Goal: Book appointment/travel/reservation

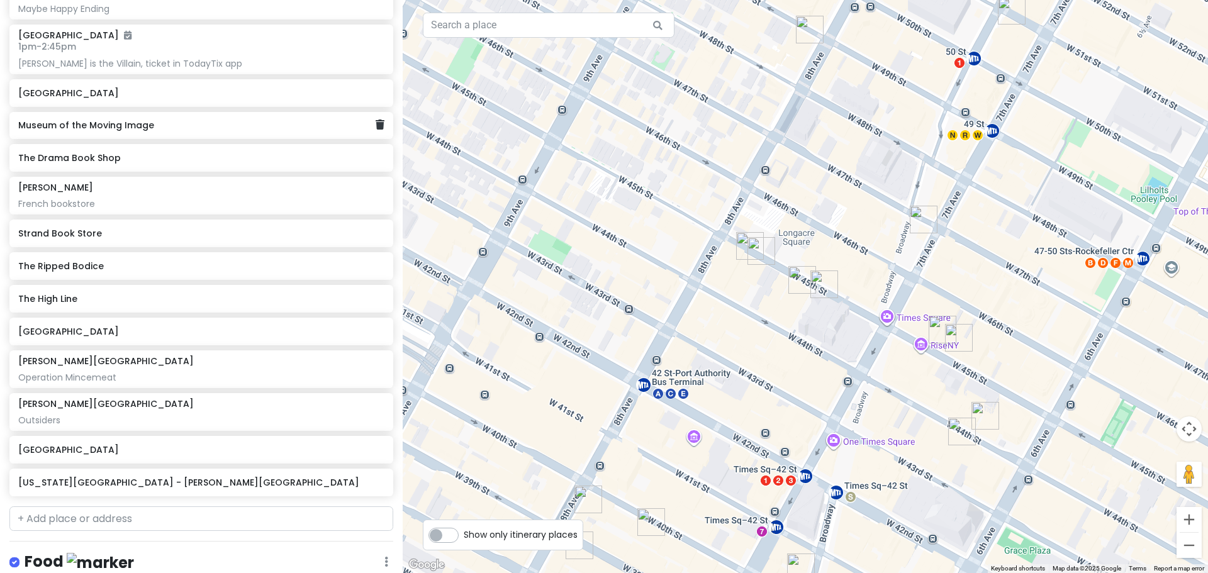
scroll to position [408, 0]
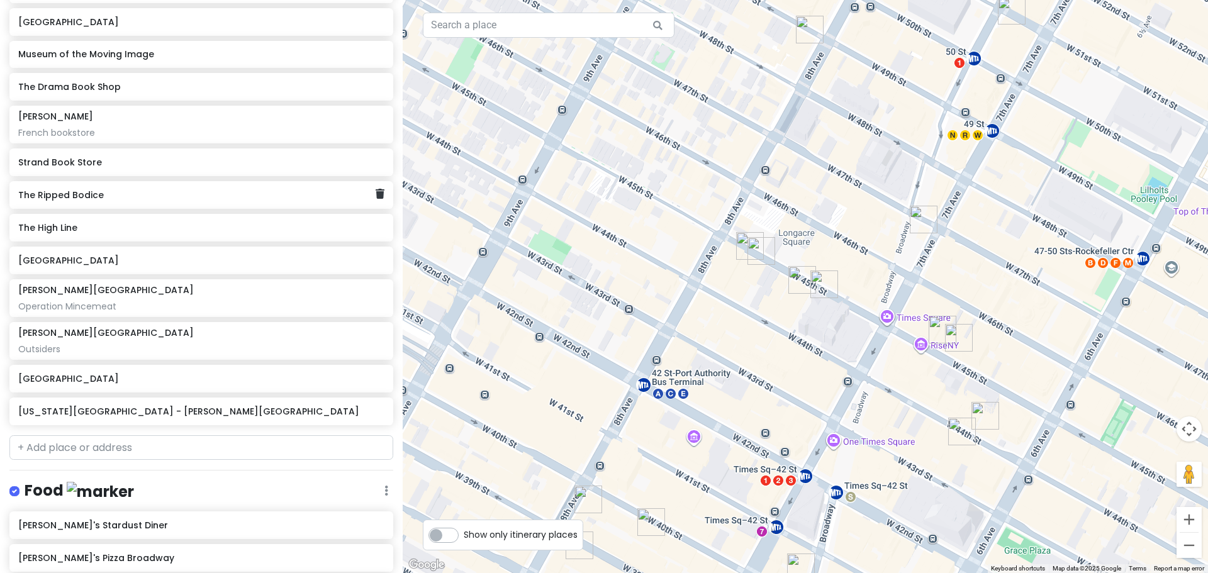
click at [197, 193] on h6 "The Ripped Bodice" at bounding box center [196, 194] width 357 height 11
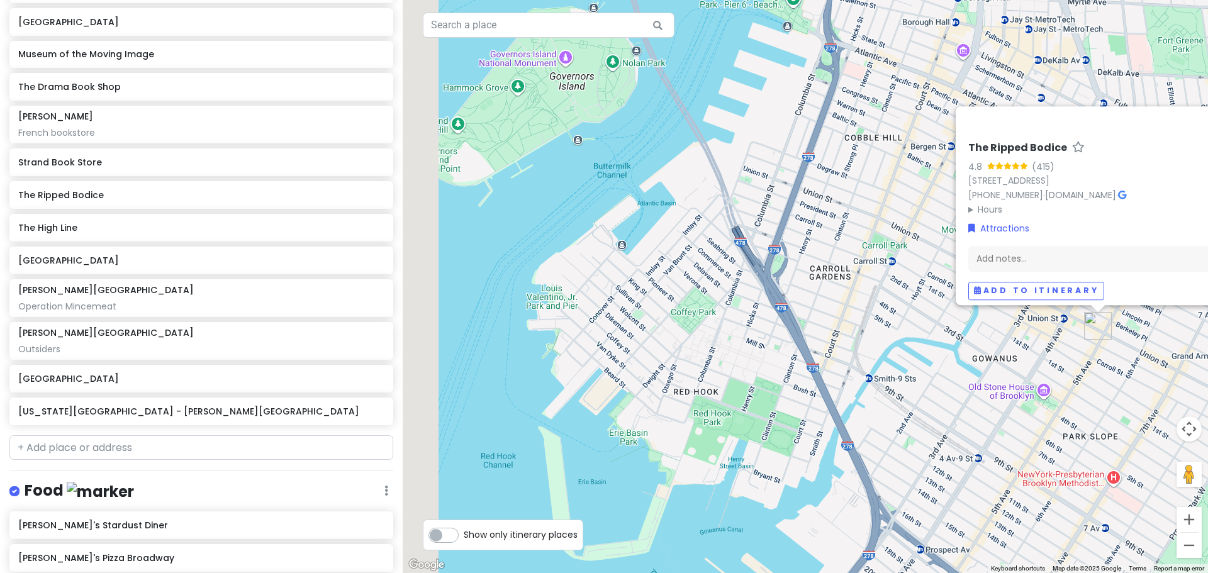
drag, startPoint x: 458, startPoint y: 204, endPoint x: 899, endPoint y: 225, distance: 440.7
click at [899, 225] on div "The Ripped Bodice 4.8 (415) [STREET_ADDRESS] [PHONE_NUMBER] · [DOMAIN_NAME] · H…" at bounding box center [805, 286] width 805 height 573
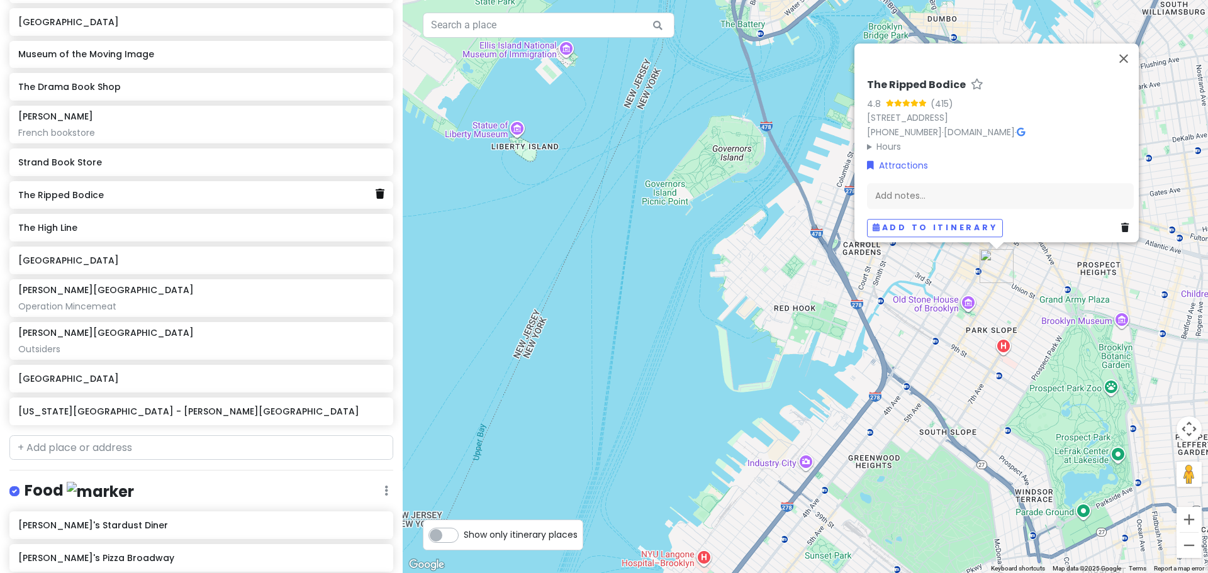
click at [375, 196] on icon at bounding box center [379, 194] width 9 height 10
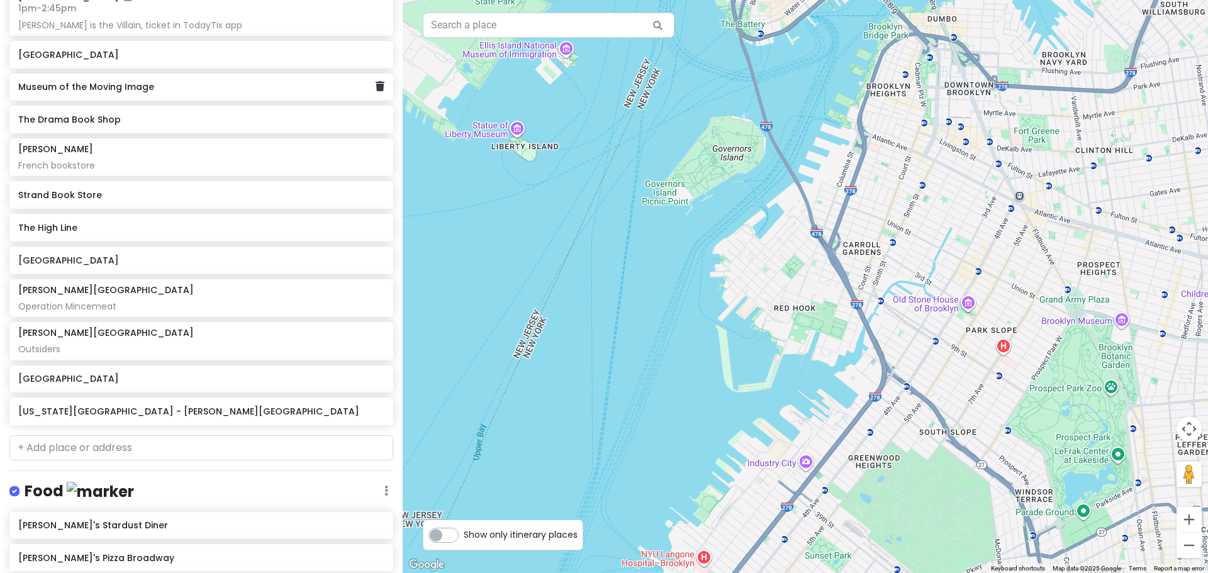
click at [248, 94] on div "Museum of the Moving Image" at bounding box center [196, 88] width 357 height 18
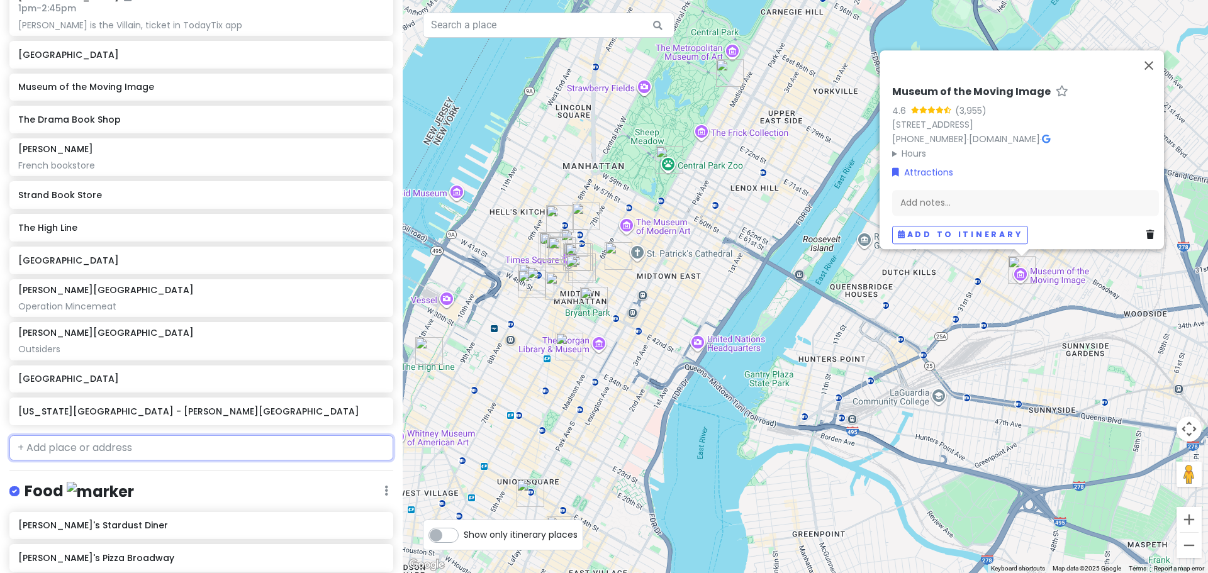
click at [109, 445] on input "text" at bounding box center [201, 447] width 384 height 25
paste input "[STREET_ADDRESS][US_STATE]"
type input "[STREET_ADDRESS][US_STATE]"
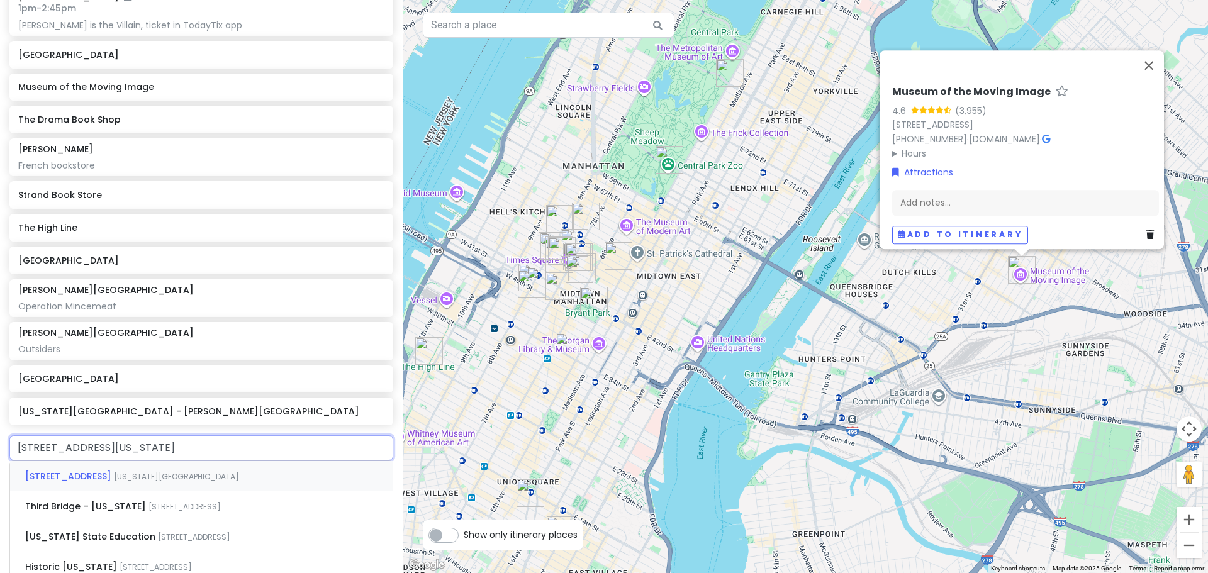
click at [139, 479] on span "[US_STATE][GEOGRAPHIC_DATA]" at bounding box center [176, 476] width 125 height 11
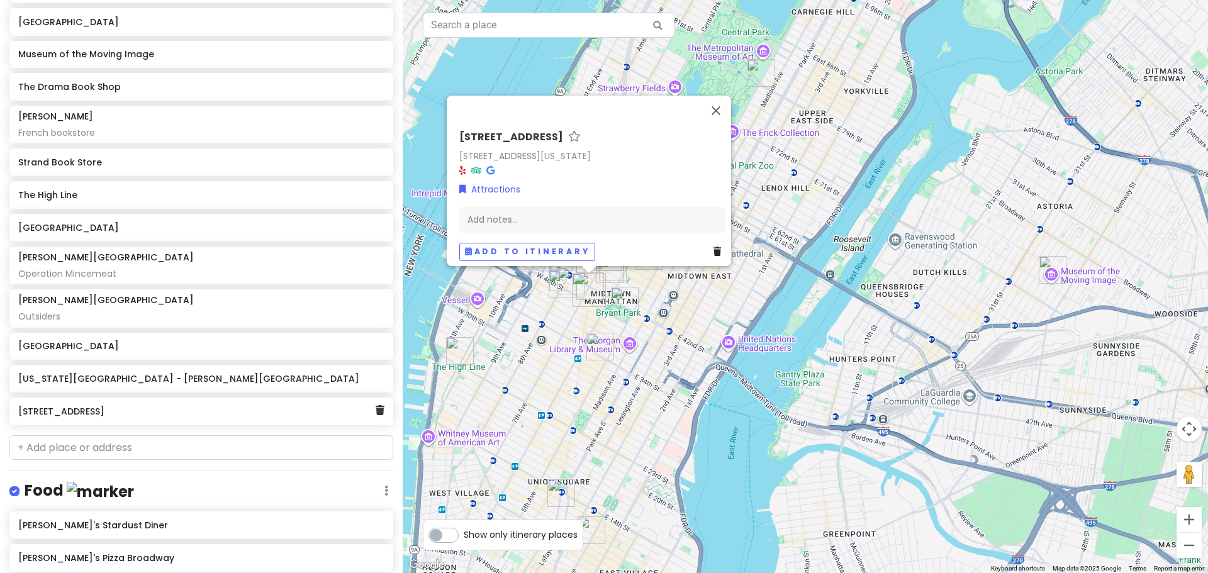
click at [118, 412] on h6 "[STREET_ADDRESS]" at bounding box center [196, 411] width 357 height 11
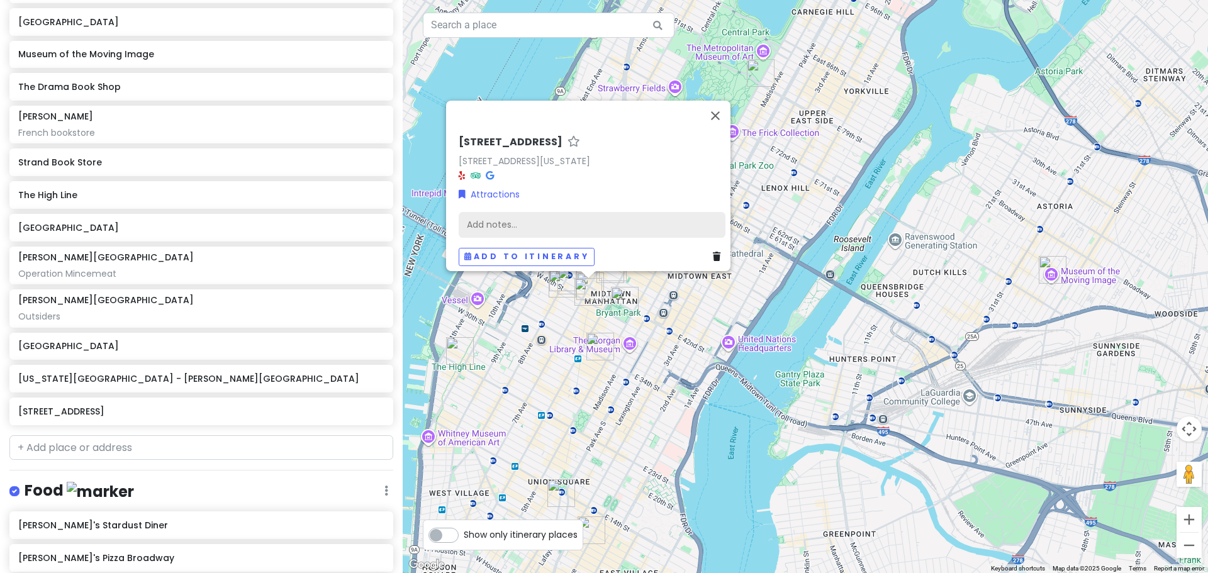
click at [491, 216] on div "Add notes..." at bounding box center [591, 224] width 267 height 26
click at [480, 217] on div "Add notes..." at bounding box center [591, 224] width 267 height 26
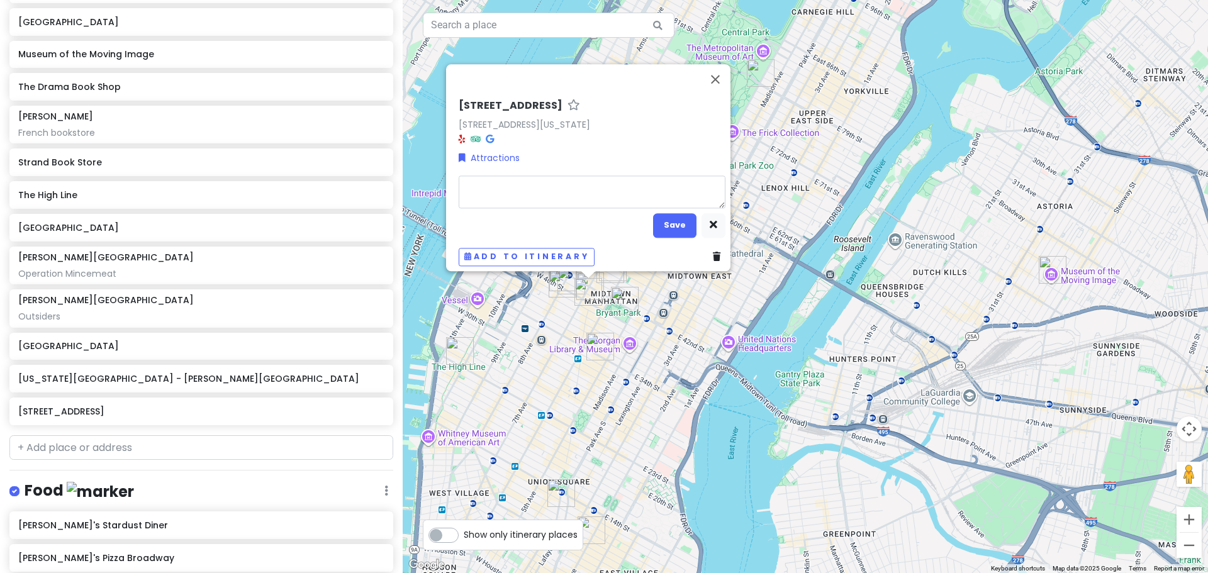
type textarea "x"
type textarea "T"
type textarea "x"
type textarea "Th"
type textarea "x"
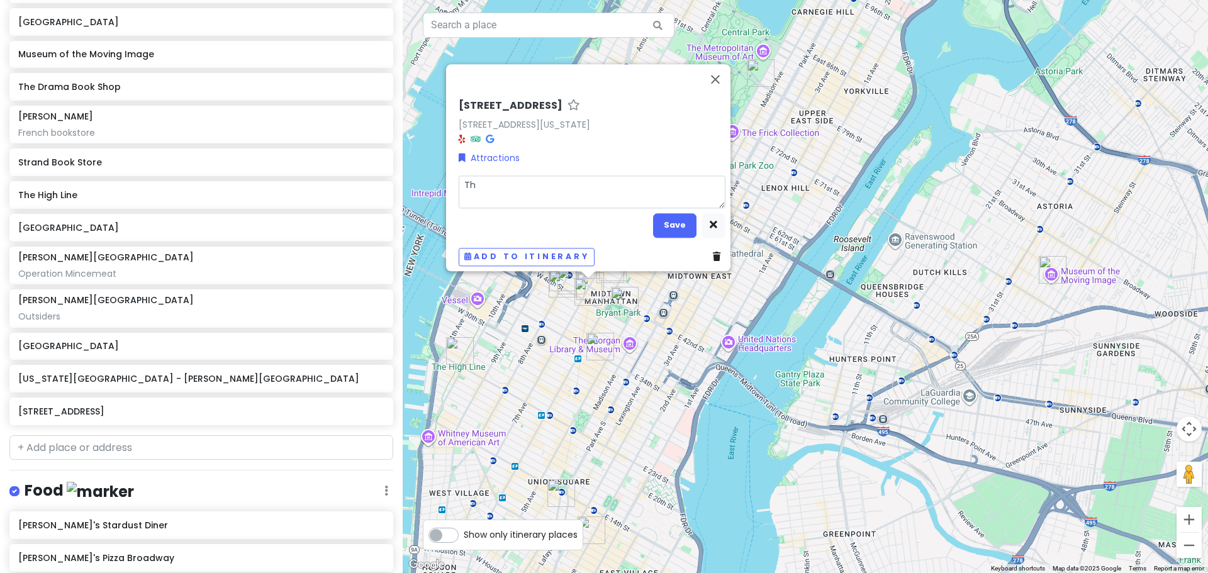
type textarea "The"
type textarea "x"
type textarea "The"
type textarea "x"
type textarea "The G"
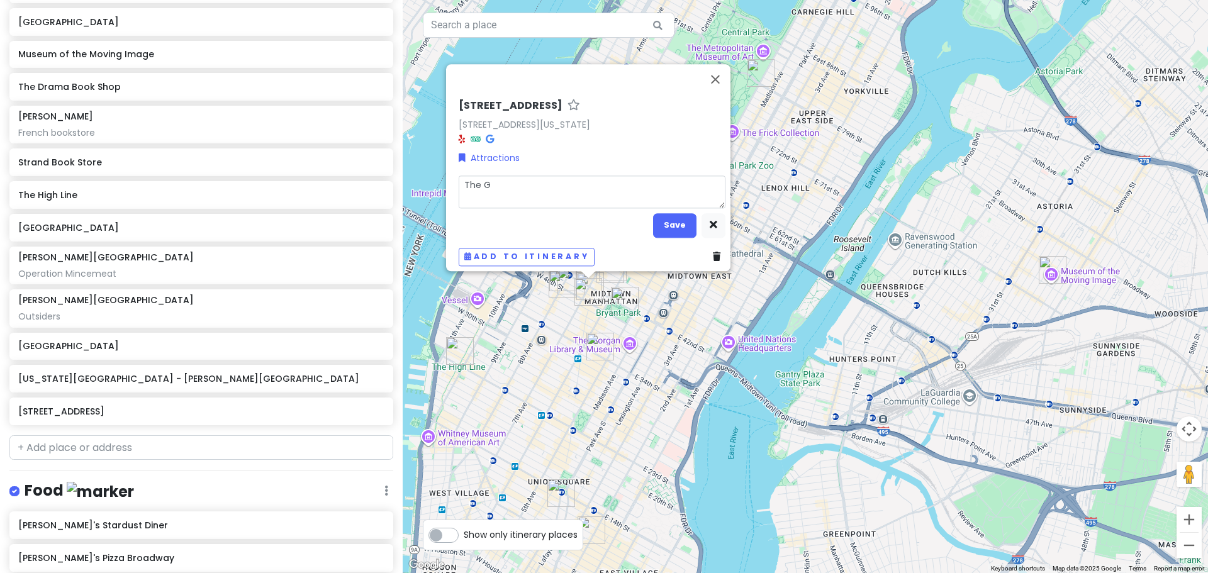
type textarea "x"
type textarea "The Gh"
type textarea "x"
type textarea "The Gho"
type textarea "x"
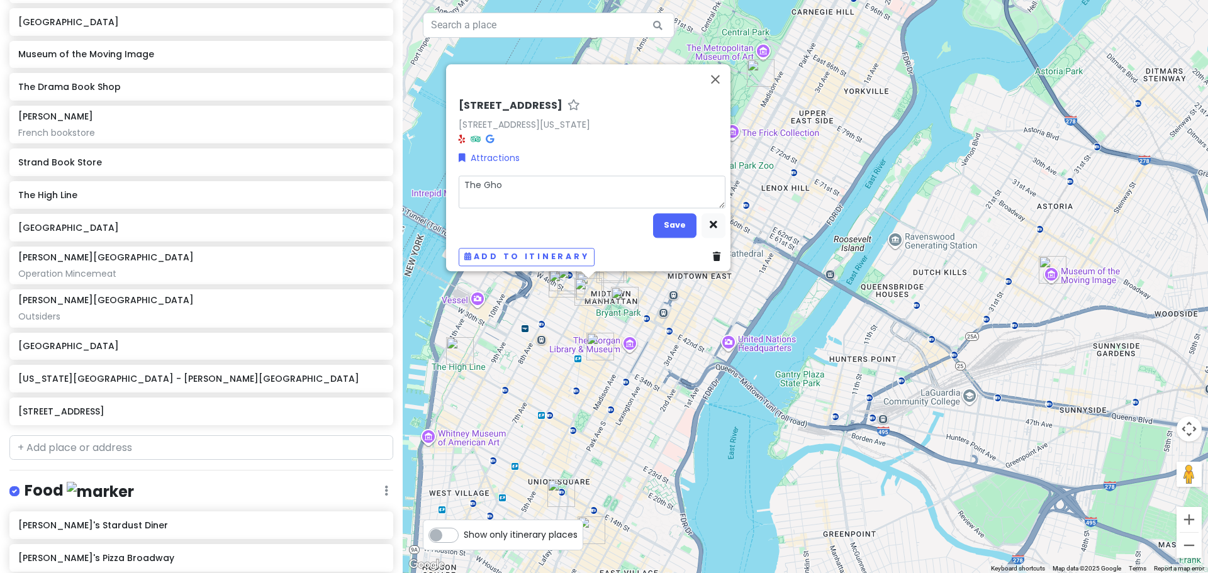
type textarea "The Ghos"
type textarea "x"
type textarea "The Ghost"
type textarea "x"
type textarea "The Ghostl"
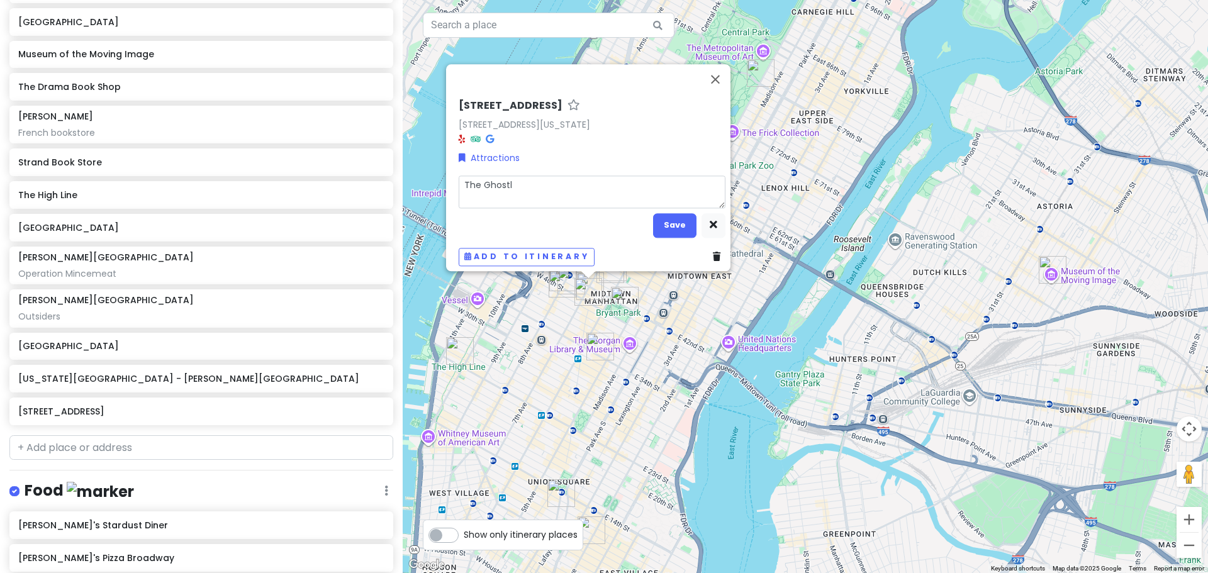
type textarea "x"
type textarea "The Ghostli"
type textarea "x"
type textarea "The Ghostlig"
type textarea "x"
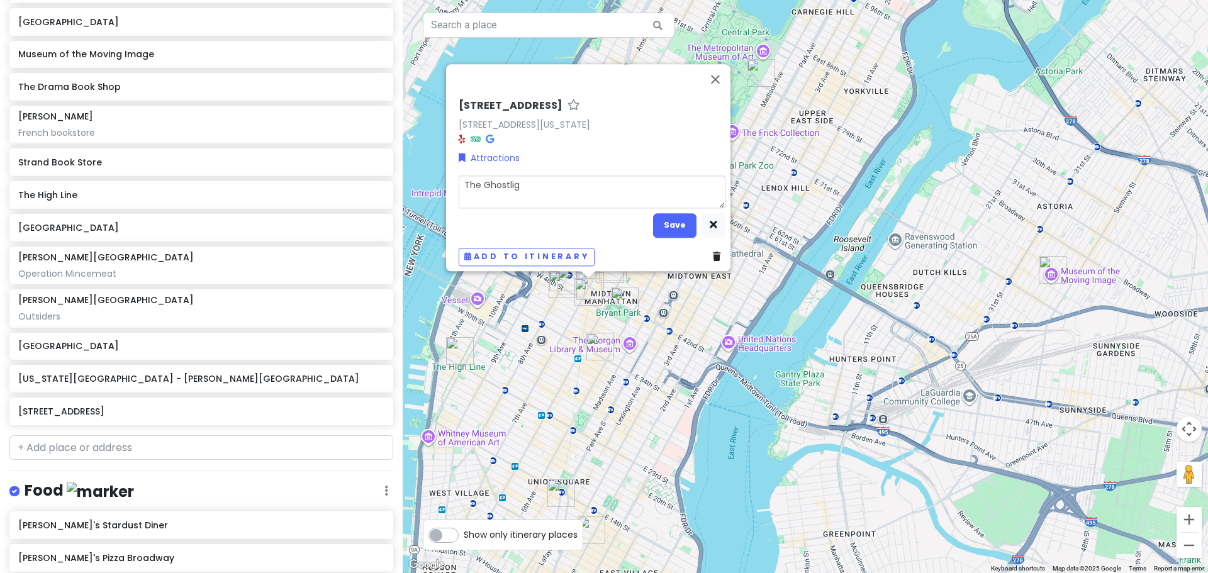
type textarea "The Ghostligh"
type textarea "x"
type textarea "The Ghostlight"
type textarea "x"
type textarea "The Ghostlight"
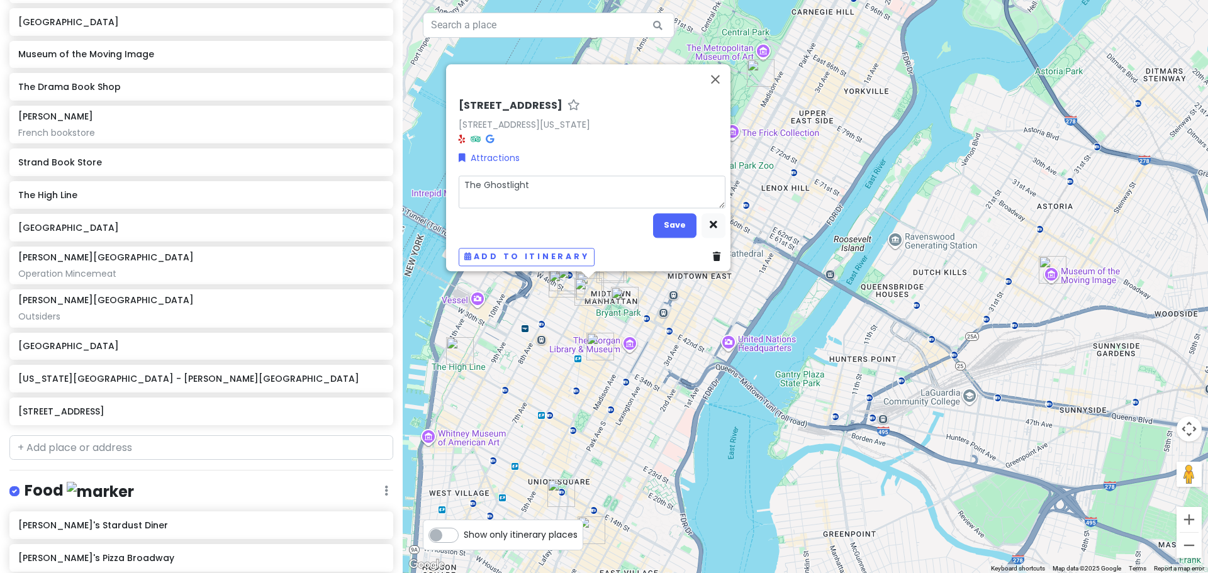
type textarea "x"
type textarea "The Ghostlight T"
type textarea "x"
type textarea "The Ghostlight To"
type textarea "x"
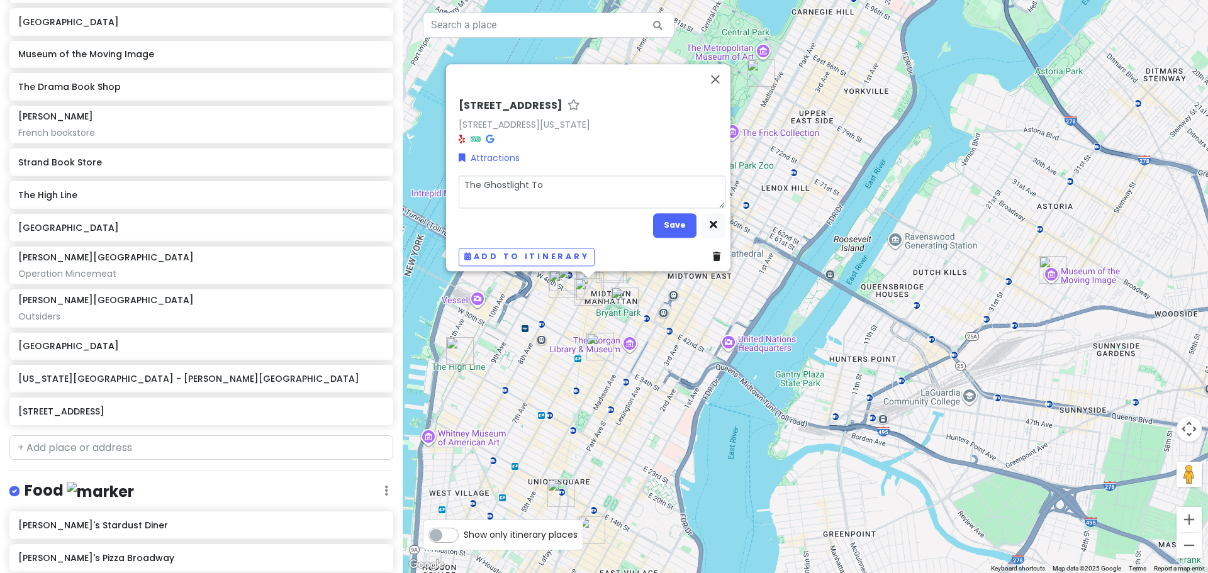
type textarea "The Ghostlight Tou"
type textarea "x"
type textarea "The Ghostlight Tour"
click at [673, 215] on button "Save" at bounding box center [674, 225] width 43 height 25
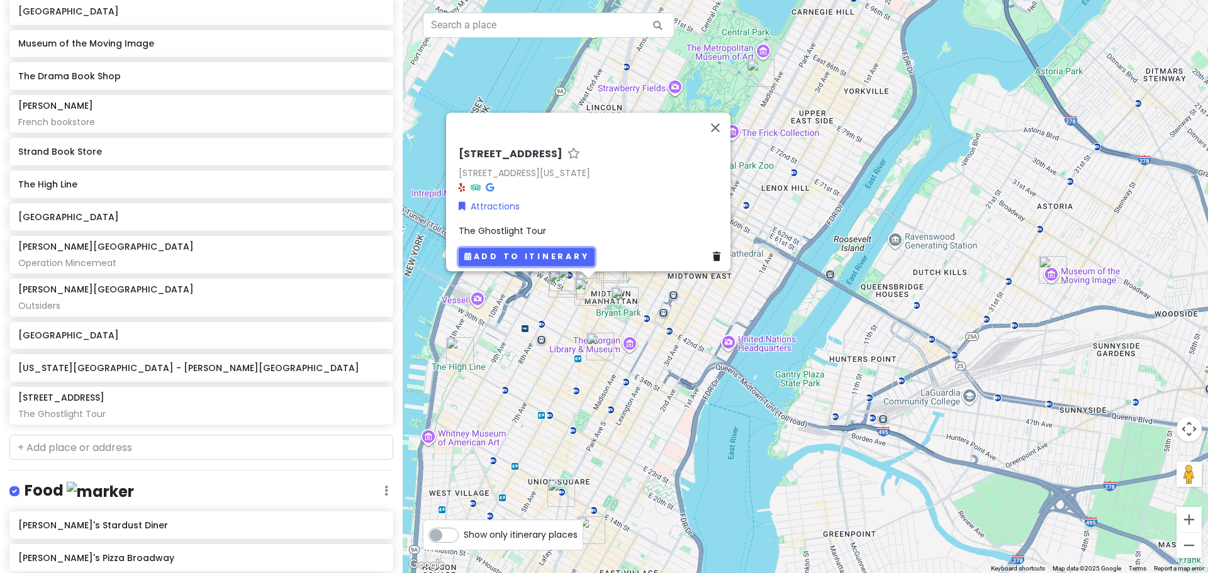
click at [520, 250] on button "Add to itinerary" at bounding box center [526, 257] width 136 height 18
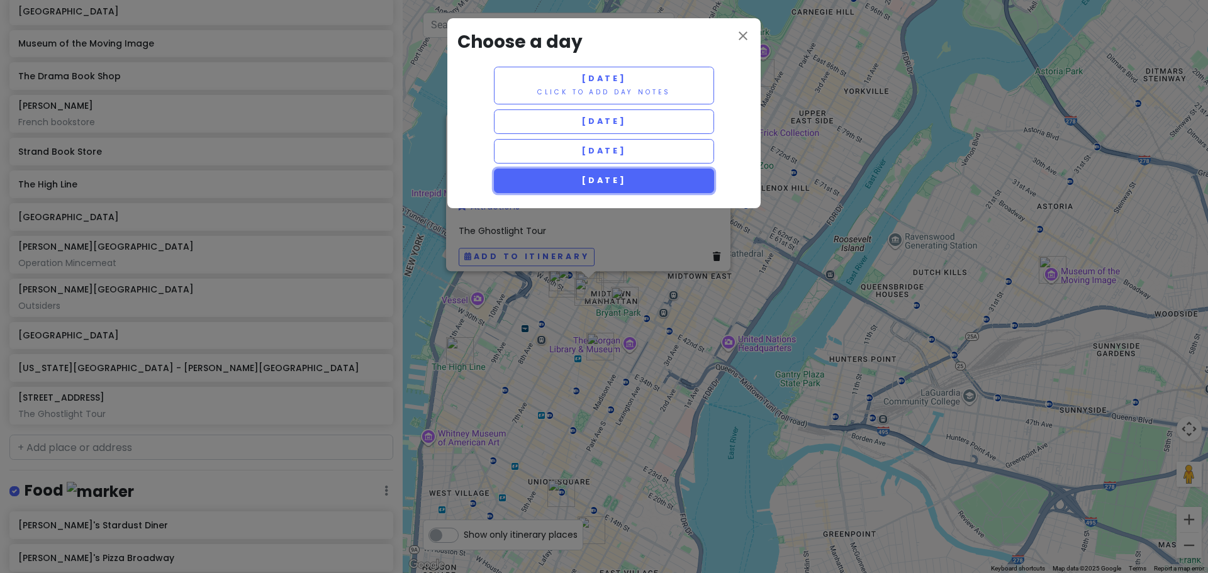
click at [584, 178] on span "[DATE]" at bounding box center [603, 180] width 45 height 11
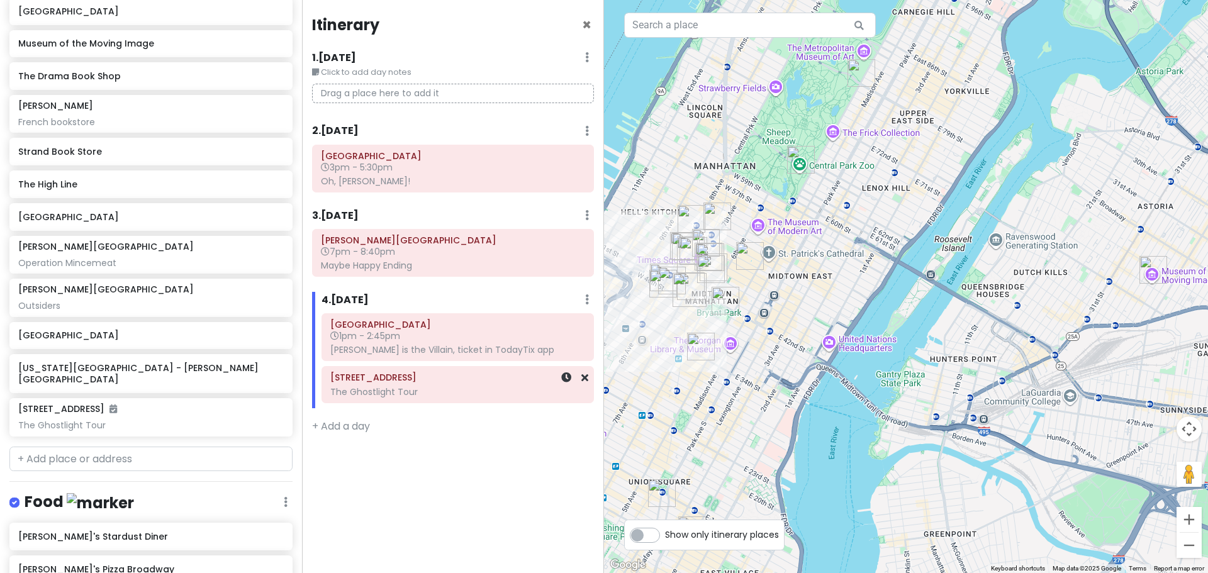
click at [381, 385] on div "[STREET_ADDRESS] The Ghostlight Tour" at bounding box center [457, 384] width 255 height 31
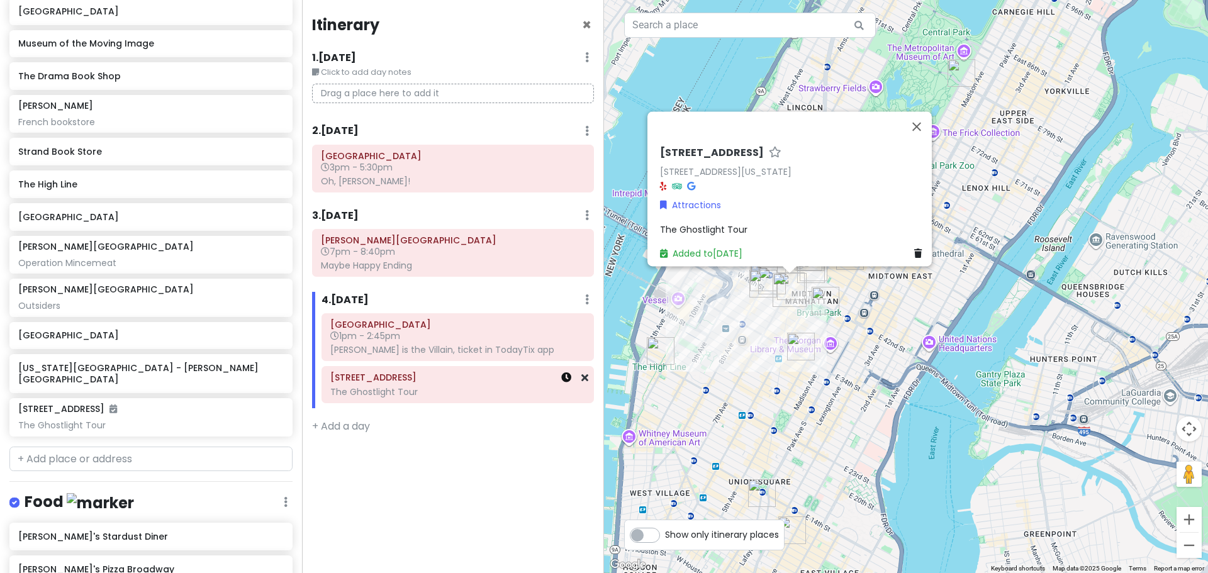
click at [567, 384] on link at bounding box center [566, 377] width 10 height 14
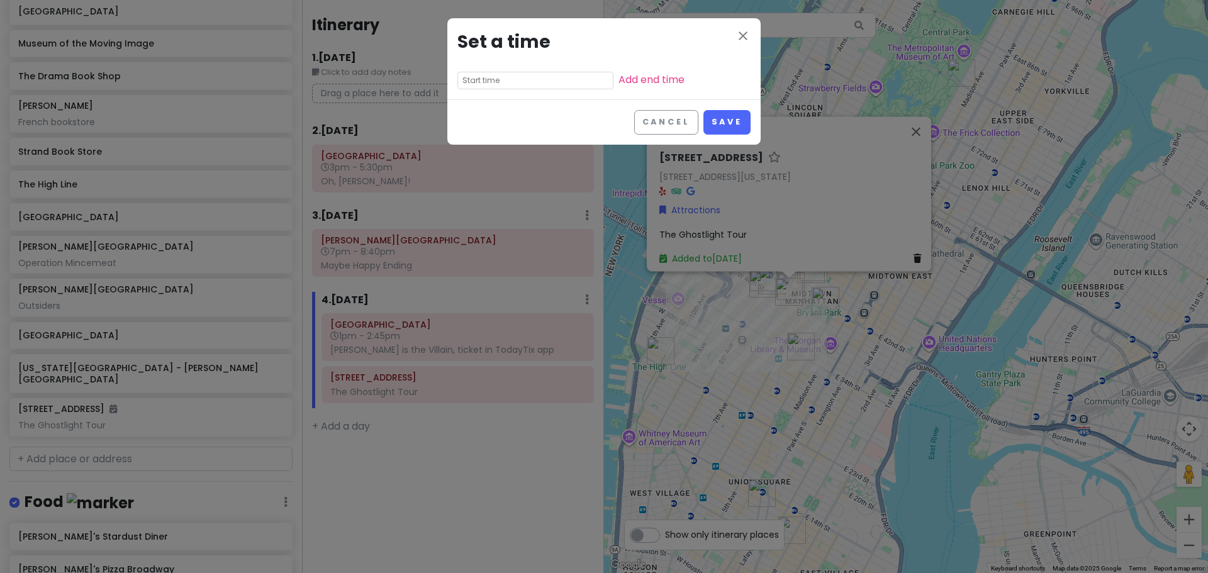
click at [508, 80] on input "text" at bounding box center [535, 81] width 156 height 18
click at [509, 102] on li "00" at bounding box center [510, 98] width 34 height 15
type input "11:00 am"
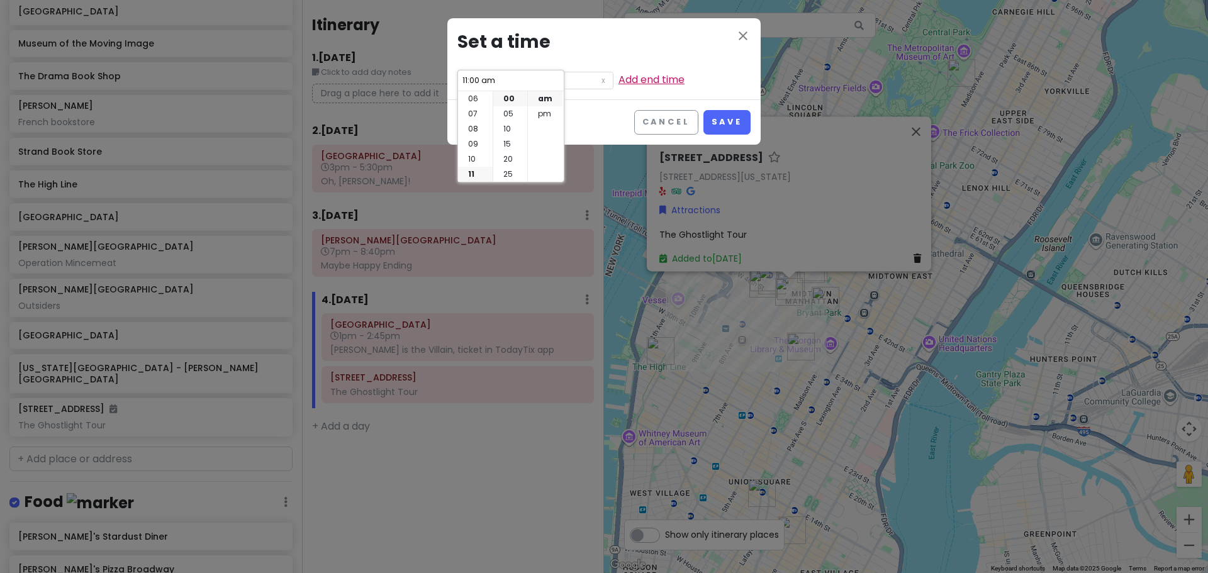
click at [618, 84] on link "Add end time" at bounding box center [651, 79] width 66 height 14
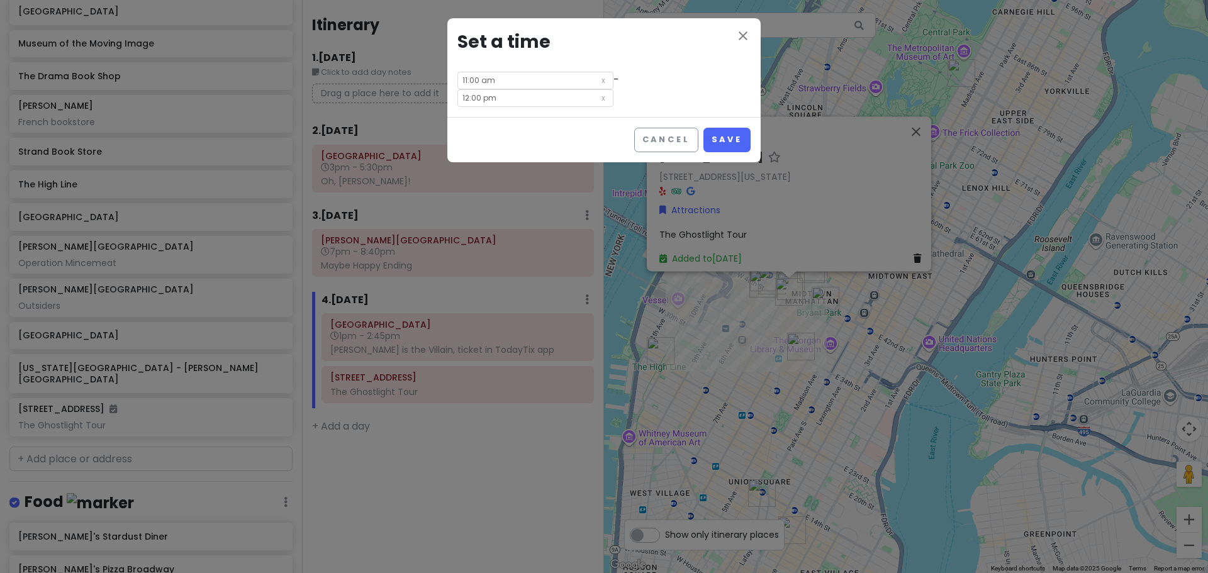
click at [613, 89] on input "12:00 pm" at bounding box center [535, 98] width 156 height 18
click at [592, 114] on li "01" at bounding box center [591, 113] width 35 height 15
type input "1:00 pm"
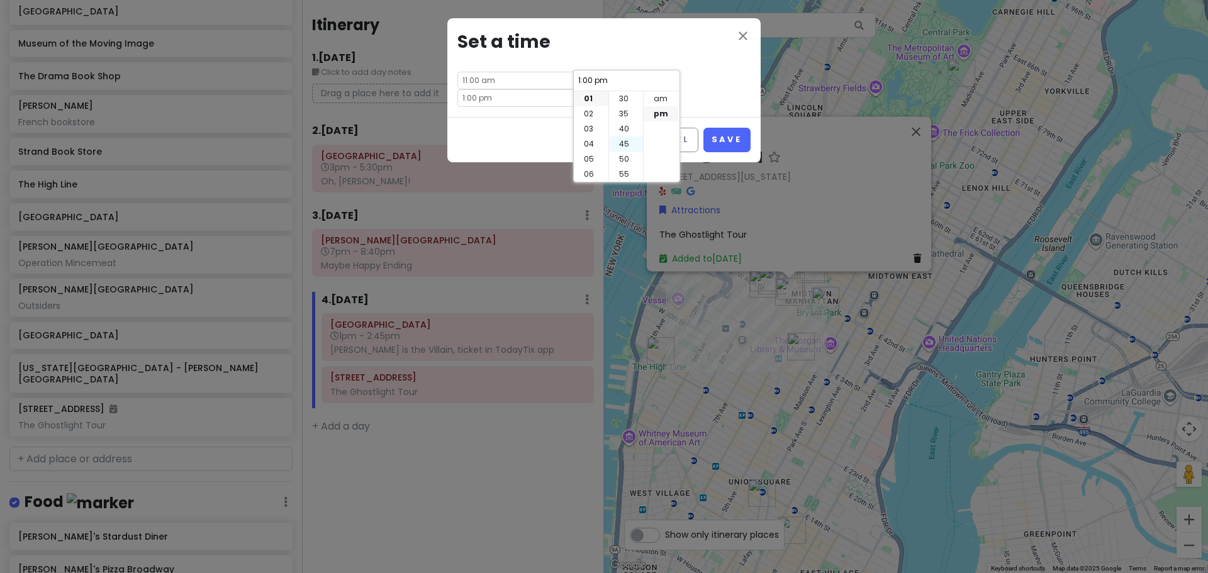
click at [626, 139] on li "45" at bounding box center [626, 143] width 34 height 15
type input "1:45 pm"
click at [726, 128] on button "Save" at bounding box center [726, 140] width 47 height 25
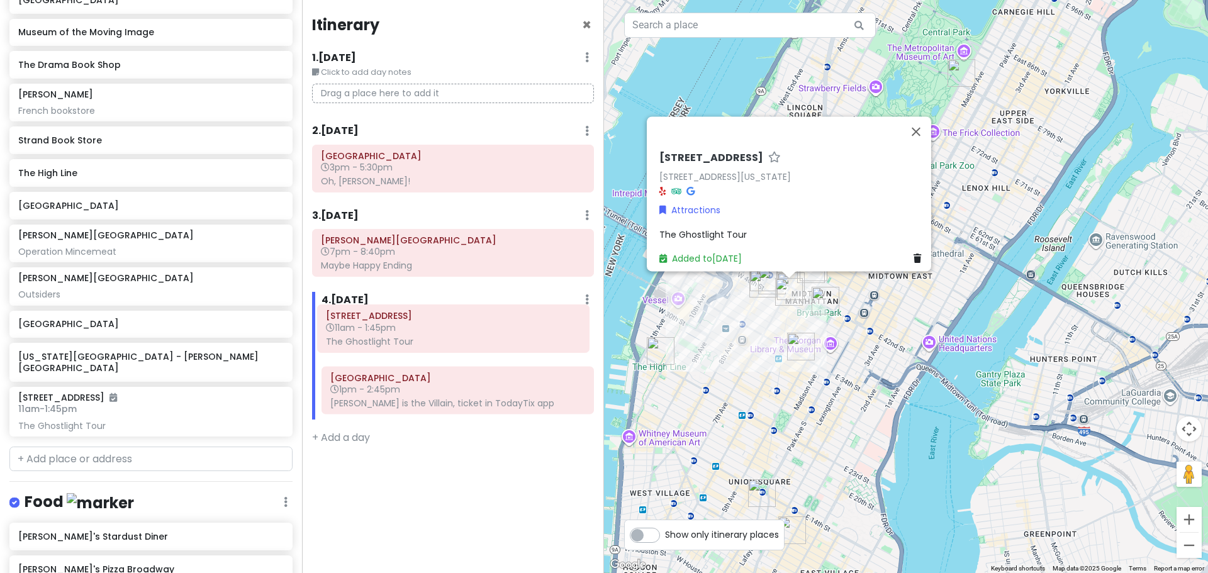
drag, startPoint x: 433, startPoint y: 394, endPoint x: 428, endPoint y: 333, distance: 61.8
click at [428, 333] on div "Booth Theatre 1pm - 2:45pm [PERSON_NAME] is the Villain, ticket in TodayTix app…" at bounding box center [457, 366] width 291 height 106
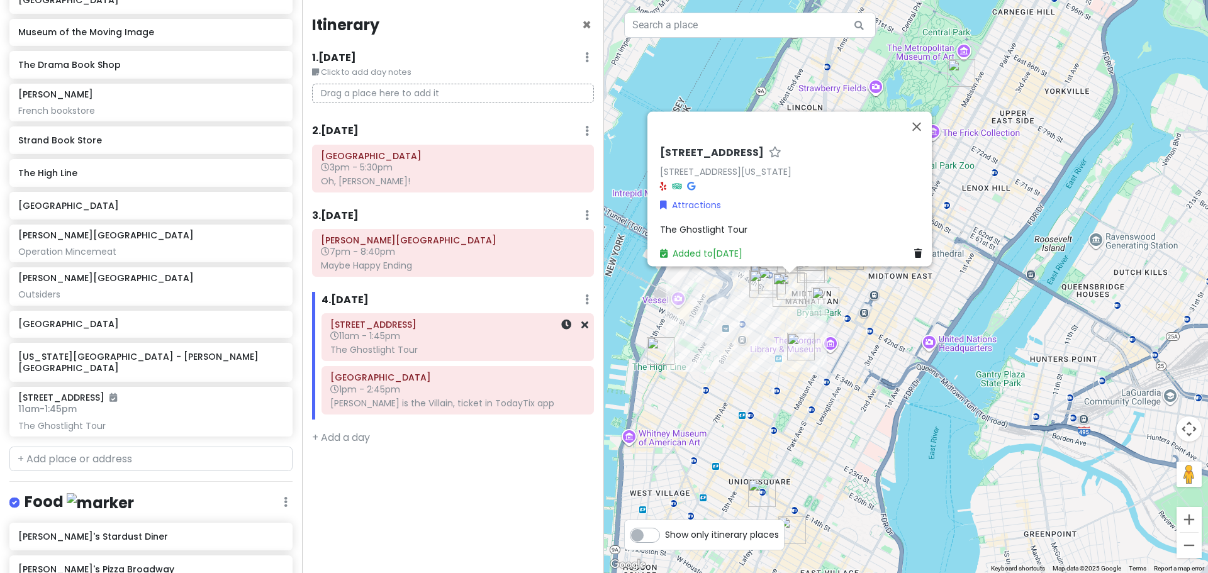
click at [434, 187] on div "The Ghostlight Tour" at bounding box center [453, 180] width 264 height 11
click at [385, 187] on div "The Ghostlight Tour" at bounding box center [453, 180] width 264 height 11
click at [92, 417] on div "[STREET_ADDRESS] 11am - 1:45pm The Ghostlight Tour" at bounding box center [150, 412] width 265 height 40
click at [736, 229] on span "The Ghostlight Tour" at bounding box center [702, 234] width 87 height 13
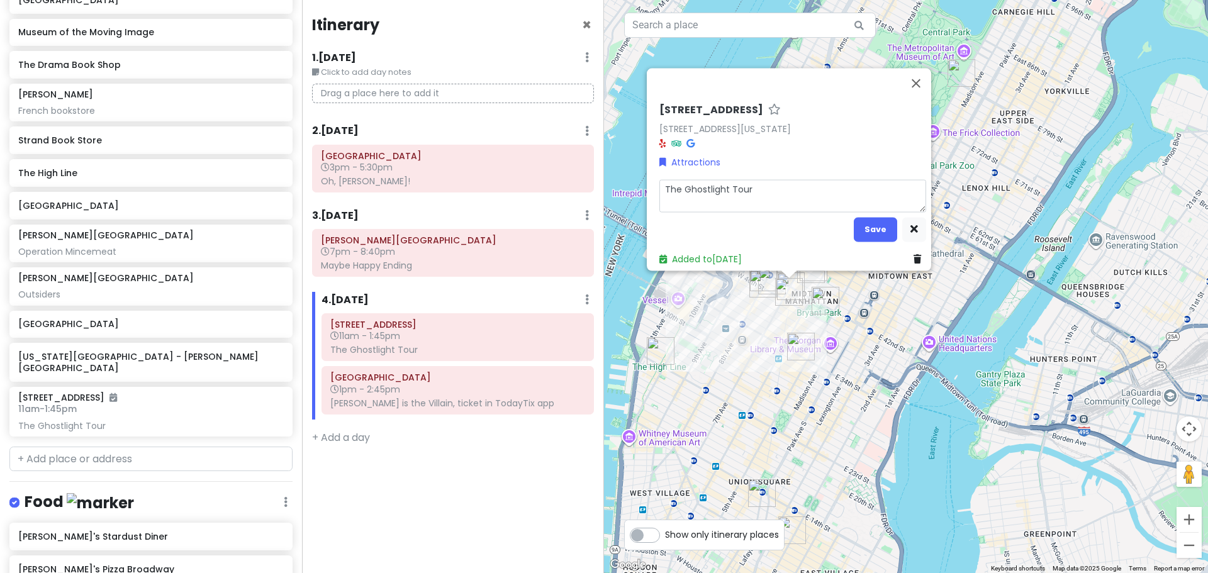
click at [764, 186] on textarea "The Ghostlight Tour" at bounding box center [792, 195] width 267 height 33
type textarea "x"
type textarea "The Ghostlight Tour"
type textarea "x"
type textarea "The Ghostlight Tour MEETING LOCATION: In front of the [GEOGRAPHIC_DATA] (just s…"
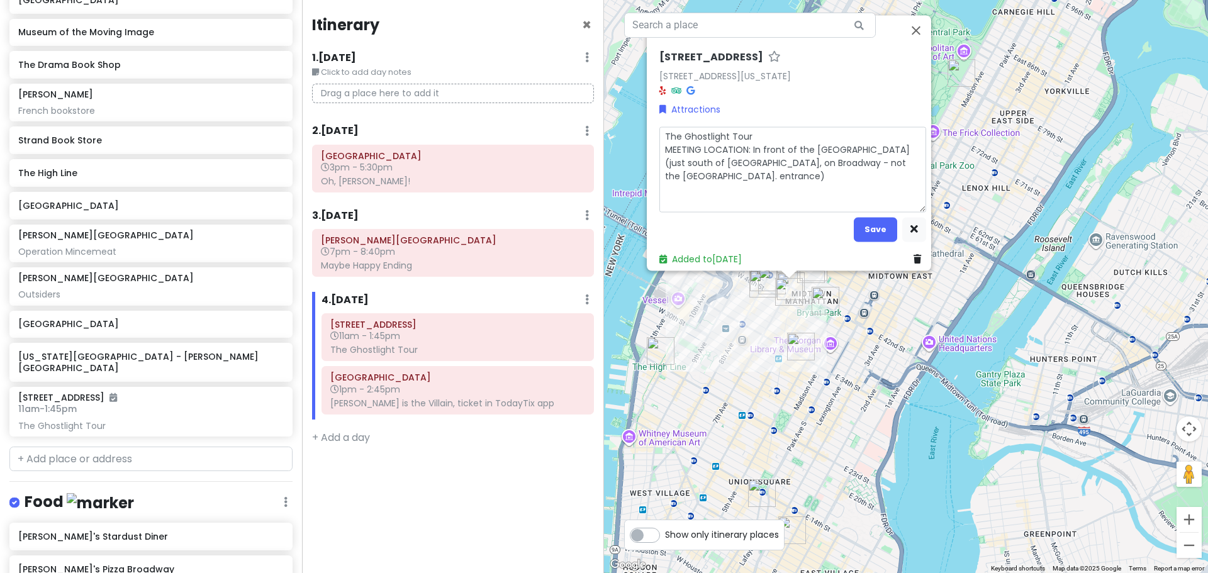
type textarea "x"
type textarea "The Ghostlight Tour MEETING LOCATION: In front of the [GEOGRAPHIC_DATA] (just s…"
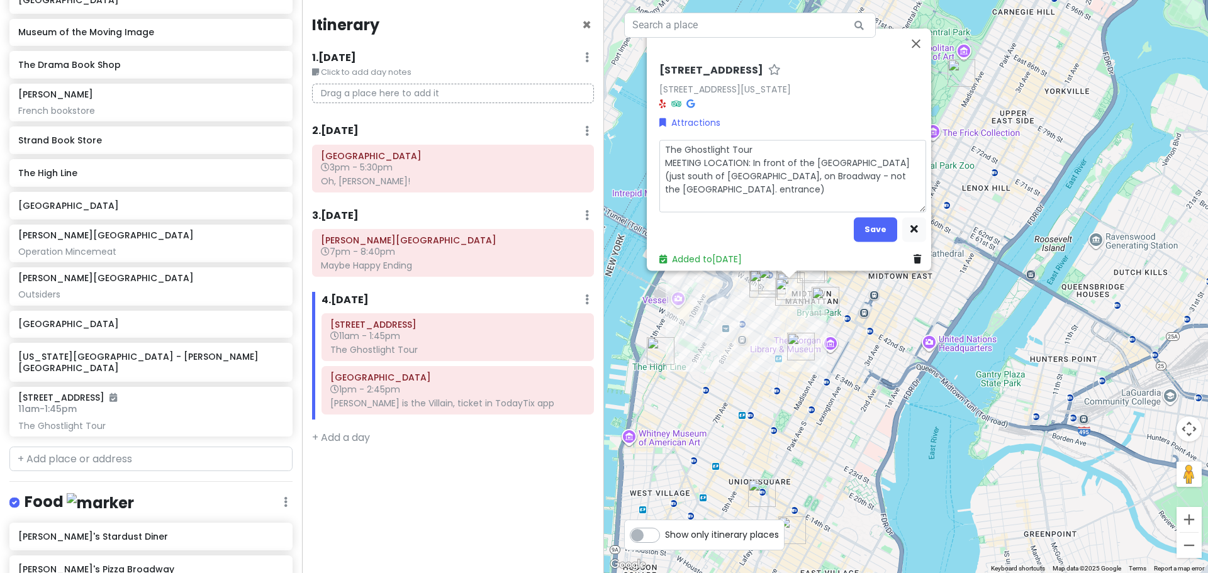
type textarea "x"
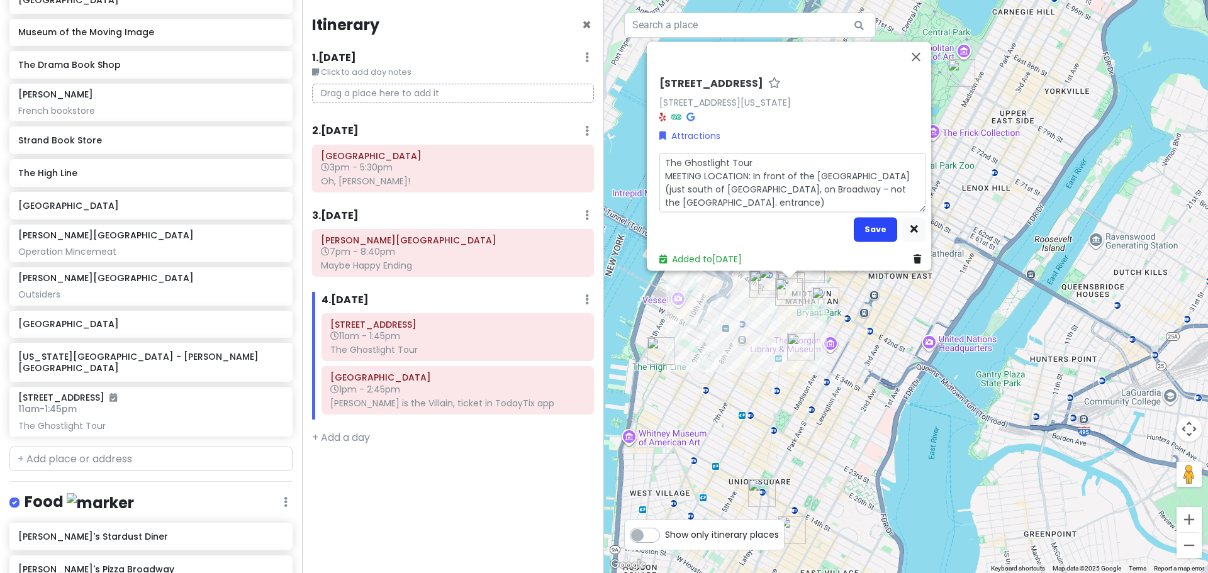
type textarea "The Ghostlight Tour MEETING LOCATION: In front of the [GEOGRAPHIC_DATA] (just s…"
click at [883, 217] on button "Save" at bounding box center [874, 229] width 43 height 25
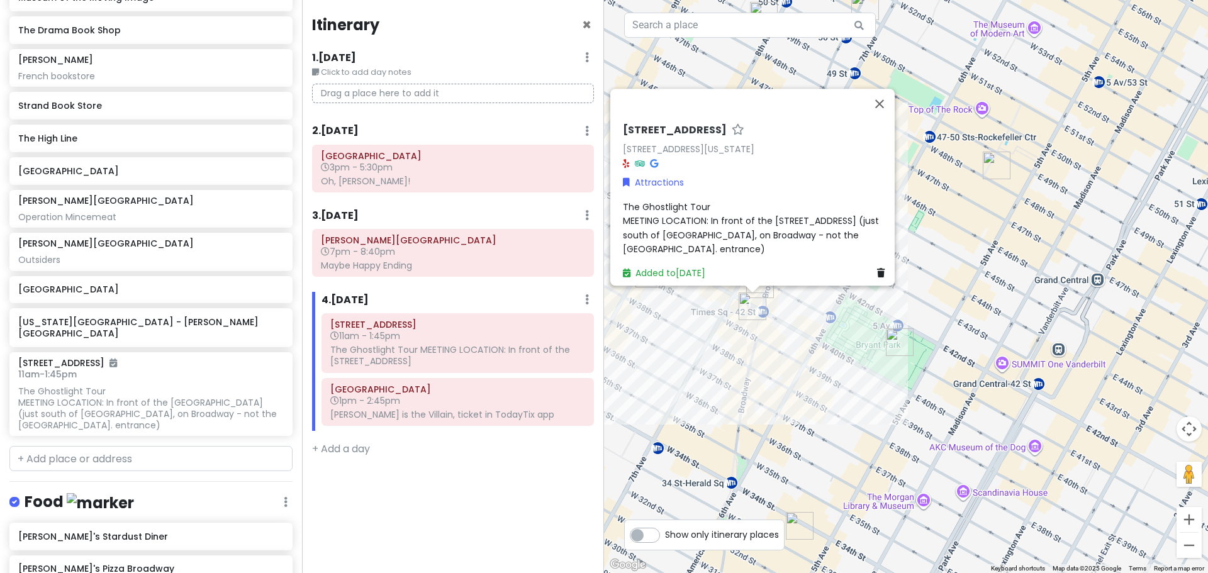
drag, startPoint x: 811, startPoint y: 245, endPoint x: 709, endPoint y: 450, distance: 229.0
click at [709, 450] on div "[STREET_ADDRESS][US_STATE] Attractions The Ghostlight Tour MEETING LOCATION: In…" at bounding box center [906, 286] width 604 height 573
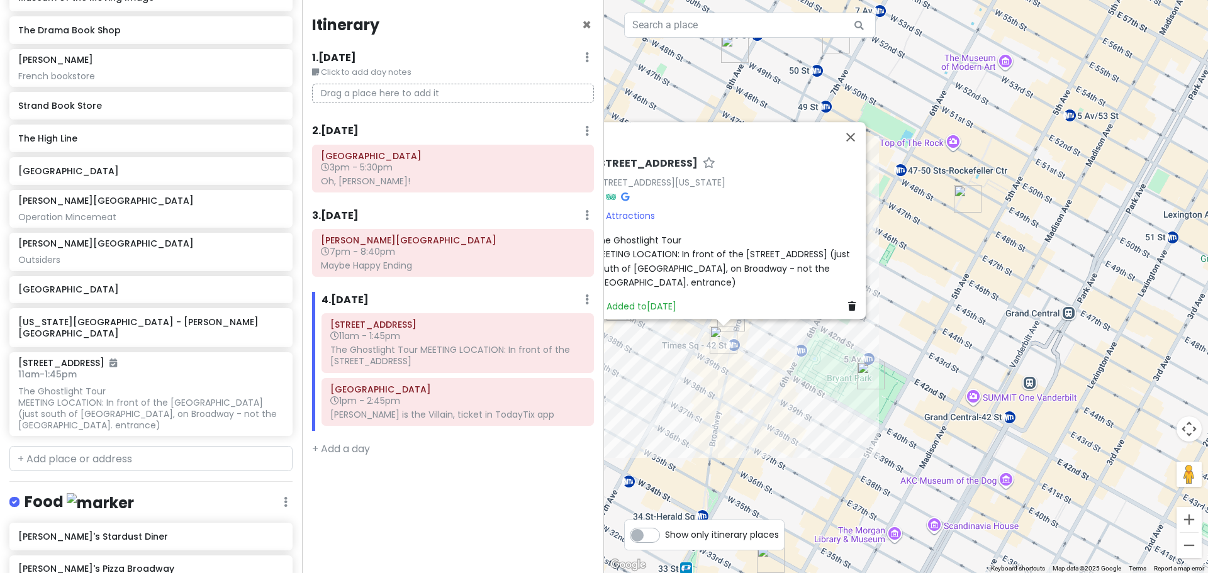
click at [745, 417] on div "[STREET_ADDRESS][US_STATE] Attractions The Ghostlight Tour MEETING LOCATION: In…" at bounding box center [906, 286] width 604 height 573
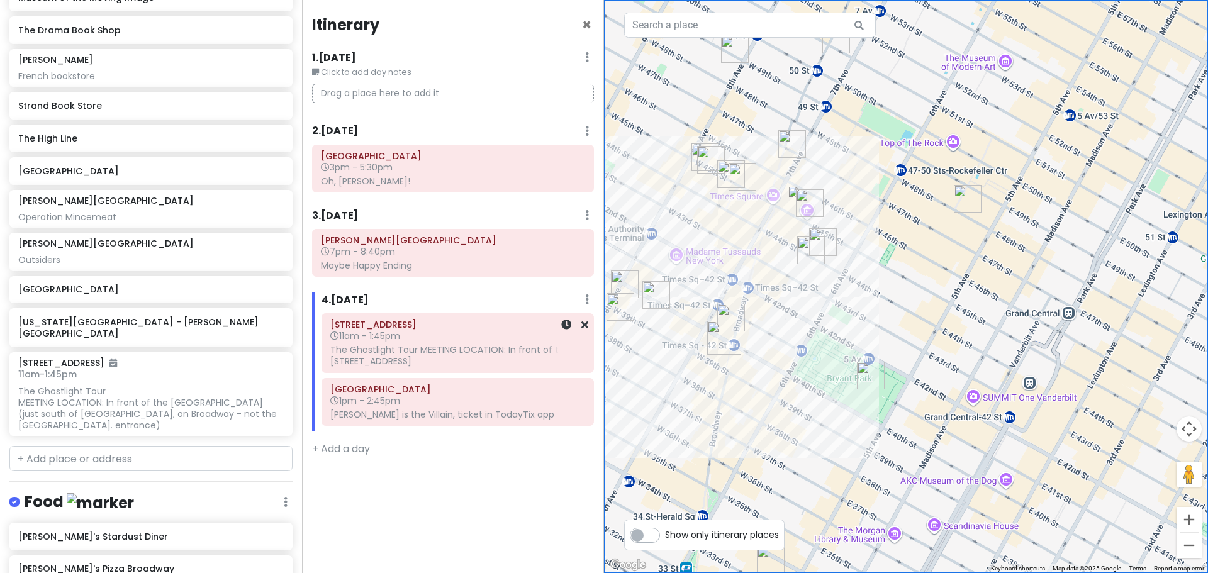
click at [430, 343] on div "[STREET_ADDRESS] 11am - 1:45pm The Ghostlight Tour MEETING LOCATION: In front o…" at bounding box center [457, 343] width 255 height 54
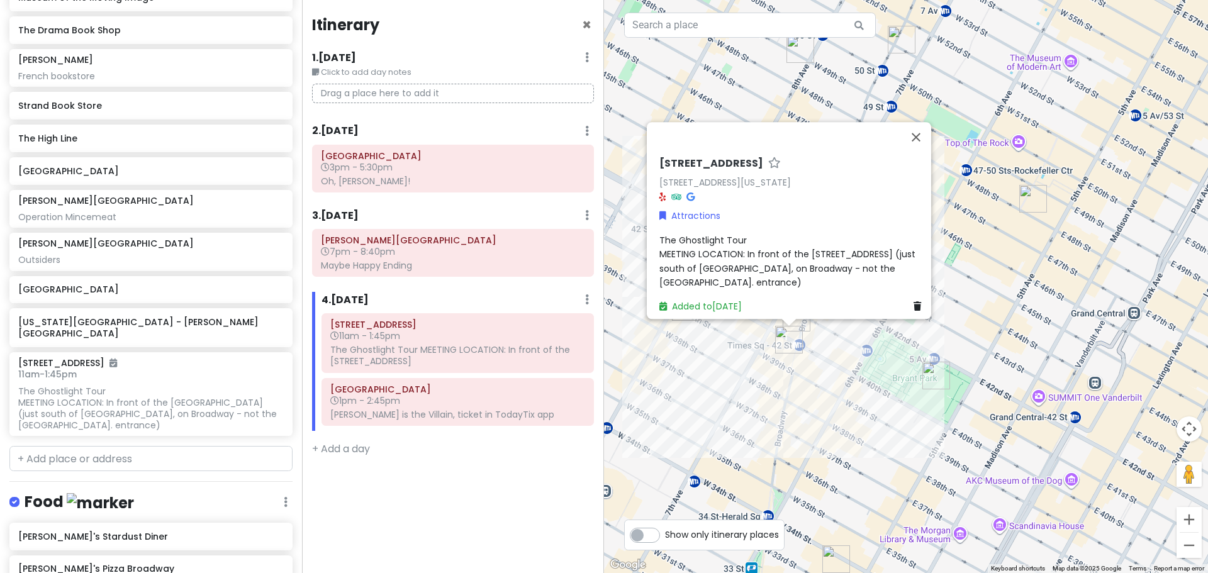
click at [718, 248] on span "The Ghostlight Tour MEETING LOCATION: In front of the [GEOGRAPHIC_DATA] (just s…" at bounding box center [788, 261] width 258 height 55
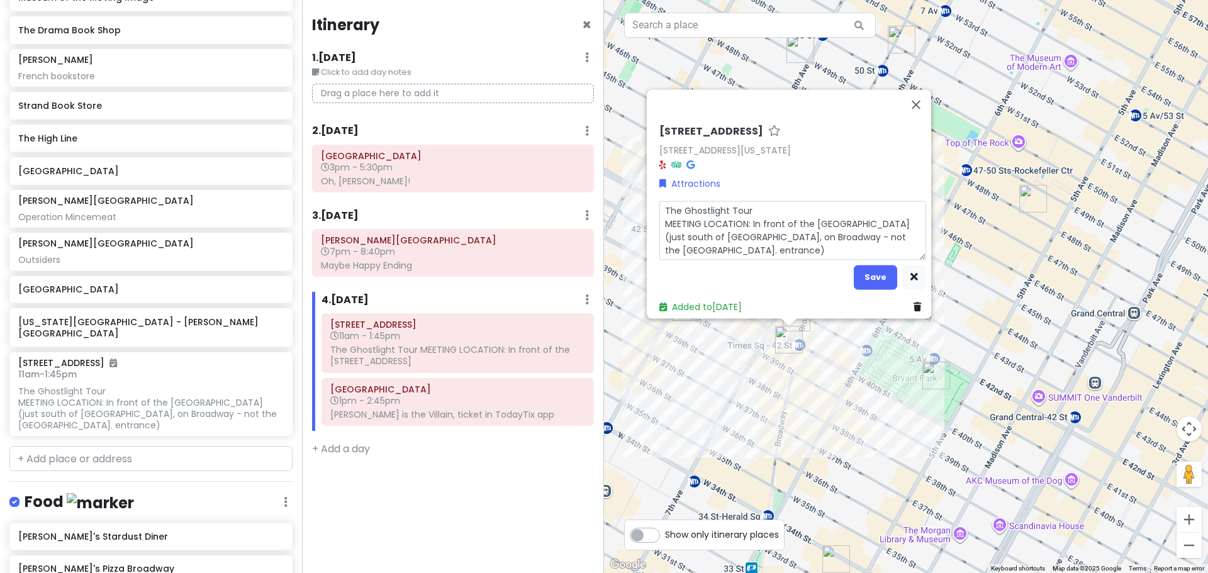
click at [754, 240] on textarea "The Ghostlight Tour MEETING LOCATION: In front of the [GEOGRAPHIC_DATA] (just s…" at bounding box center [792, 230] width 267 height 59
type textarea "x"
type textarea "The Ghostlight Tour MEETING LOCATION: In front of the [GEOGRAPHIC_DATA] (just s…"
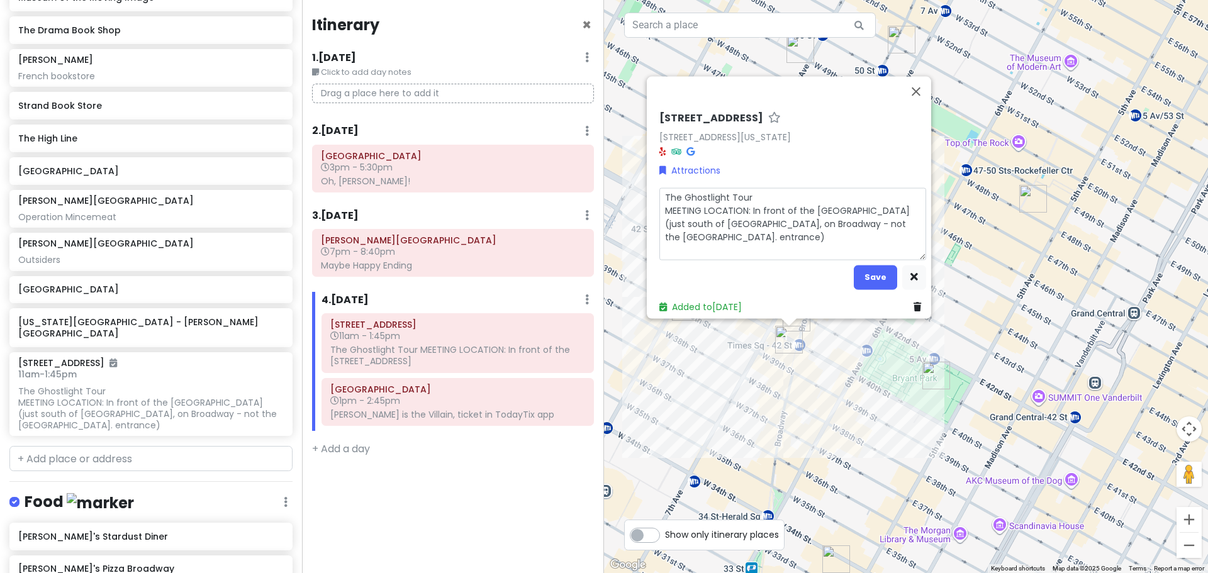
type textarea "x"
type textarea "The Ghostlight Tour MEETING LOCATION: In front of the [GEOGRAPHIC_DATA] (just s…"
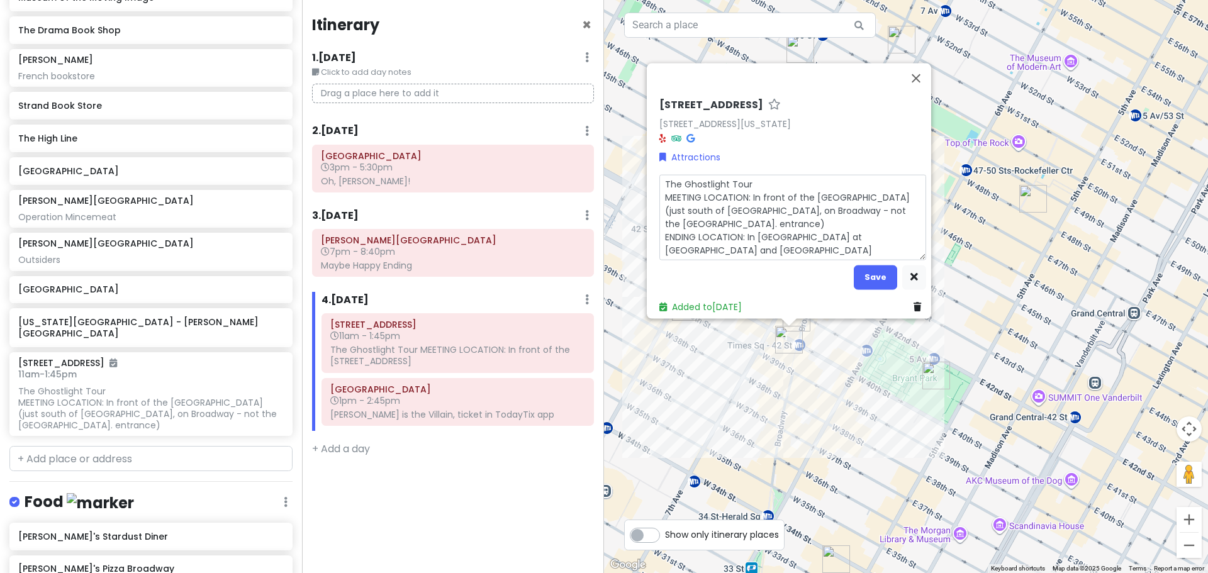
click at [869, 226] on textarea "The Ghostlight Tour MEETING LOCATION: In front of the [GEOGRAPHIC_DATA] (just s…" at bounding box center [792, 217] width 267 height 86
type textarea "x"
type textarea "The Ghostlight Tour MEETING LOCATION: In front of the [GEOGRAPHIC_DATA] (just s…"
click at [862, 269] on button "Save" at bounding box center [874, 277] width 43 height 25
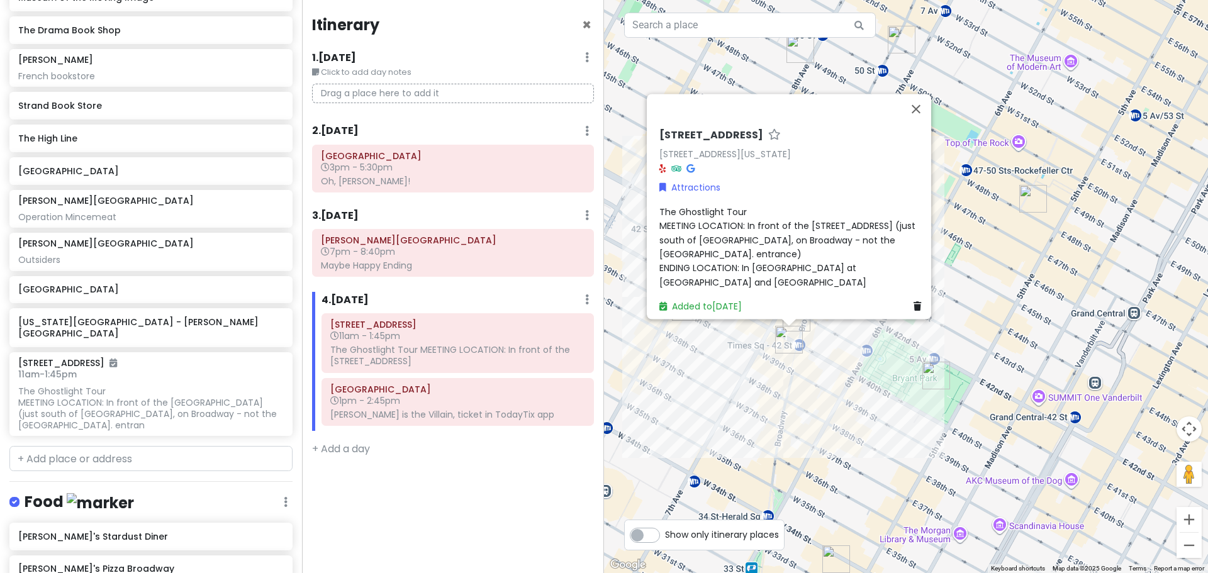
click at [967, 230] on div "[STREET_ADDRESS][US_STATE] Attractions The Ghostlight Tour MEETING LOCATION: In…" at bounding box center [906, 286] width 604 height 573
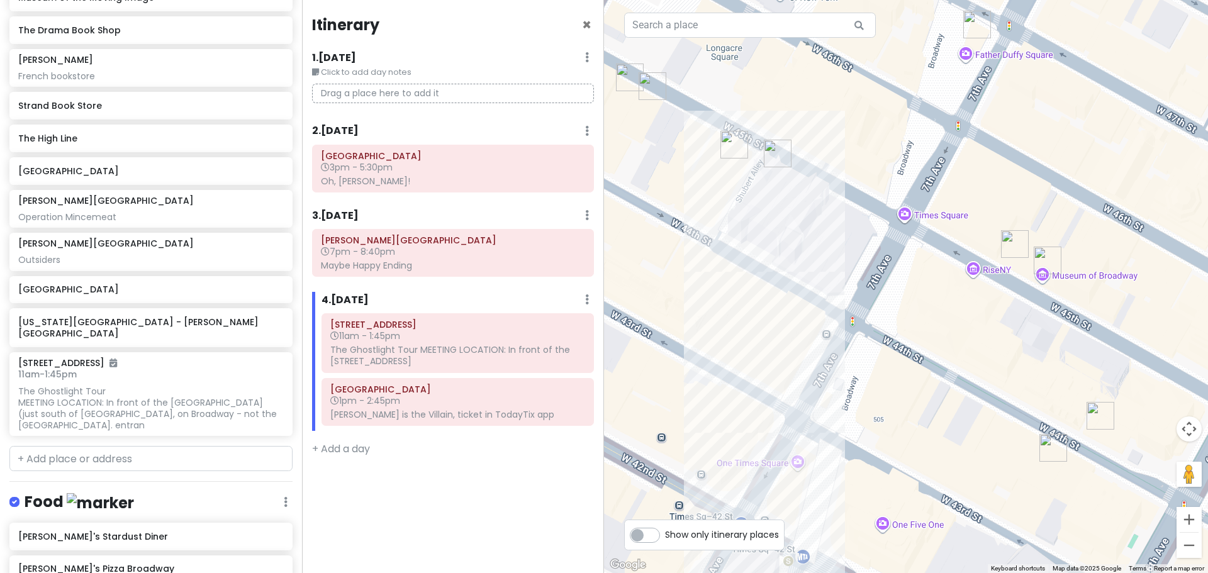
drag, startPoint x: 762, startPoint y: 141, endPoint x: 749, endPoint y: 374, distance: 233.1
click at [749, 374] on div at bounding box center [906, 286] width 604 height 573
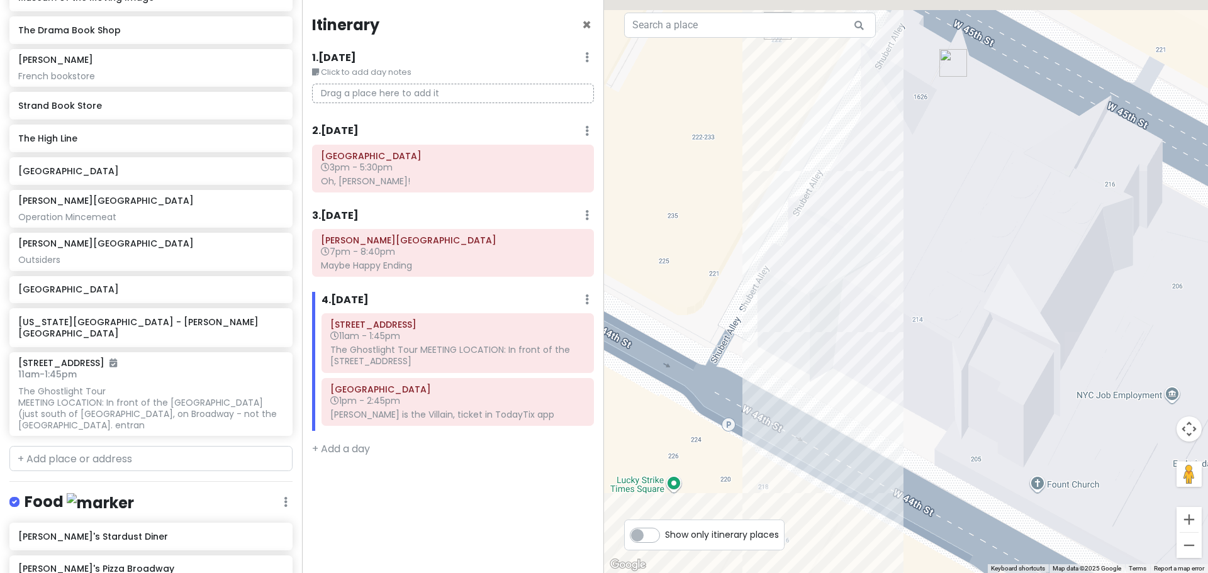
drag, startPoint x: 733, startPoint y: 284, endPoint x: 777, endPoint y: 357, distance: 84.7
click at [809, 357] on div at bounding box center [906, 286] width 604 height 573
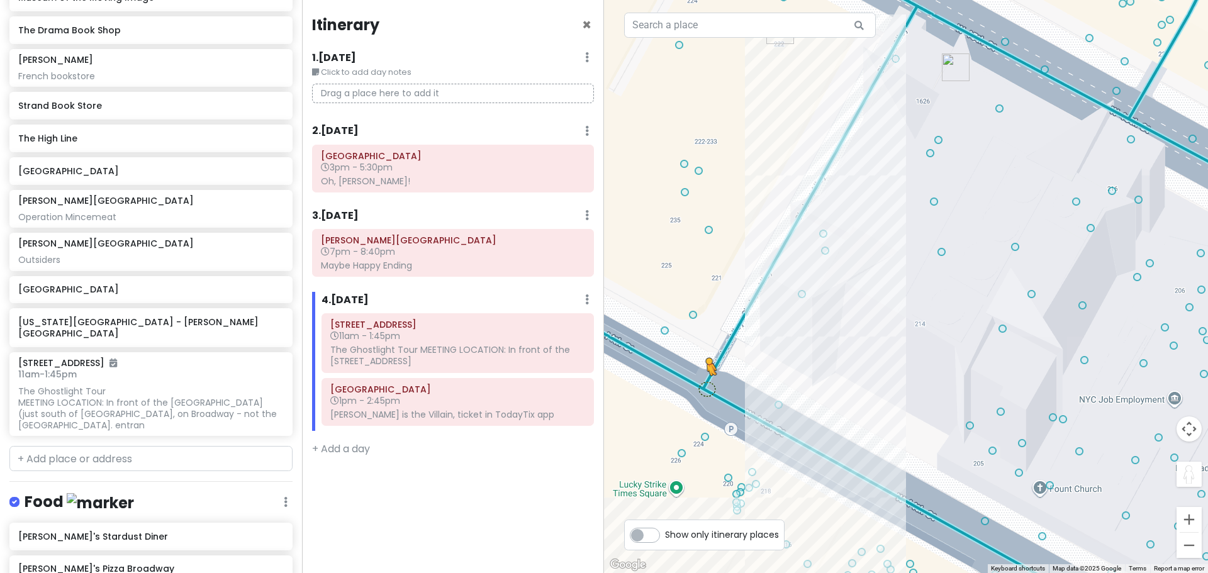
drag, startPoint x: 1186, startPoint y: 479, endPoint x: 699, endPoint y: 387, distance: 496.0
click at [699, 387] on div "2 1 To activate drag with keyboard, press Alt + Enter. Once in keyboard drag st…" at bounding box center [906, 286] width 604 height 573
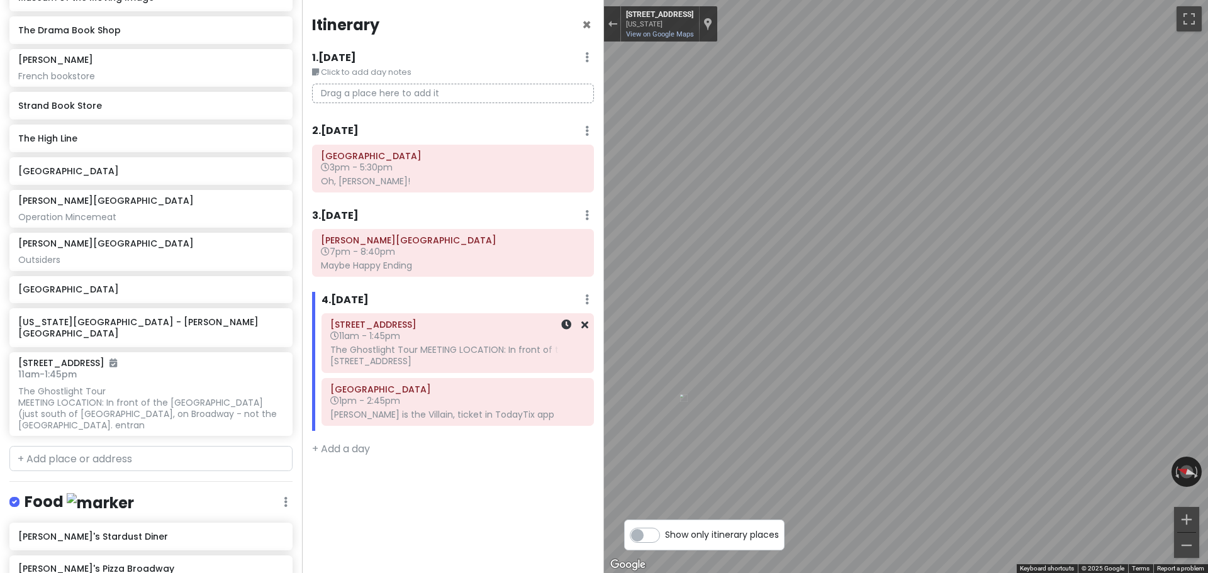
click at [552, 338] on div "[US_STATE] Trip Private Change Dates Make a Copy Delete Trip Go Pro ⚡️ Give Fee…" at bounding box center [604, 286] width 1208 height 573
click at [528, 269] on div "[US_STATE] Trip Private Change Dates Make a Copy Delete Trip Go Pro ⚡️ Give Fee…" at bounding box center [604, 286] width 1208 height 573
click at [589, 161] on div "[US_STATE] Trip Private Change Dates Make a Copy Delete Trip Go Pro ⚡️ Give Fee…" at bounding box center [604, 286] width 1208 height 573
click at [897, 243] on img "Junior's Restaurant & Bakery" at bounding box center [893, 240] width 12 height 12
click at [608, 21] on div "Exit the Street View" at bounding box center [612, 24] width 9 height 8
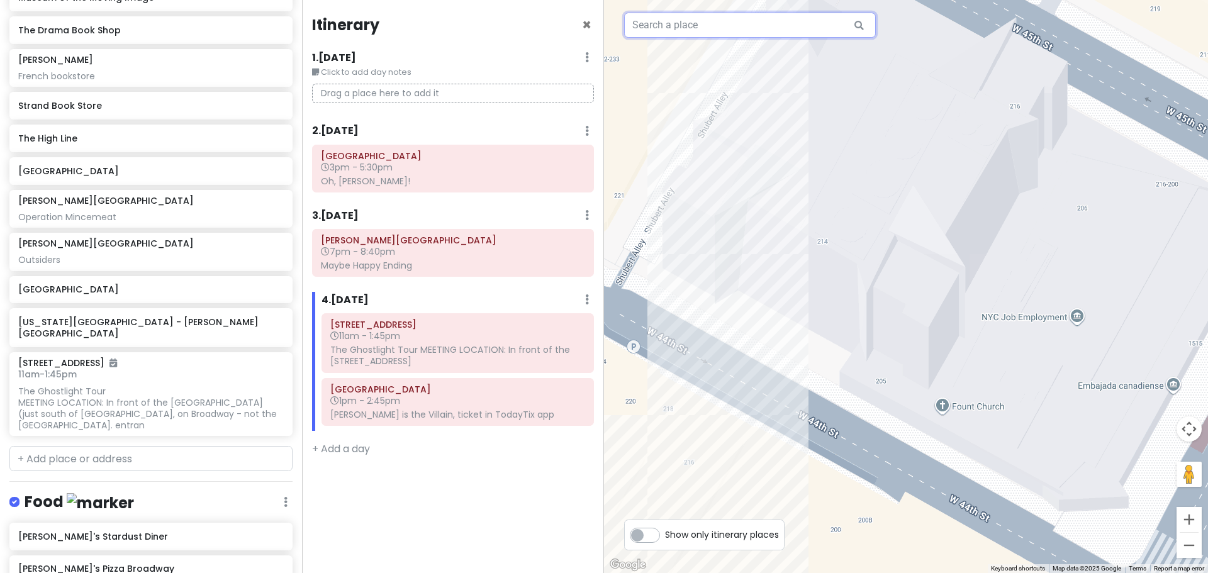
drag, startPoint x: 825, startPoint y: 326, endPoint x: 727, endPoint y: 35, distance: 306.5
click at [727, 35] on div "2 1 Loading... Junior's Restaurant & Bakery 4.4 (14,519) · [STREET_ADDRESS][US_…" at bounding box center [906, 286] width 604 height 573
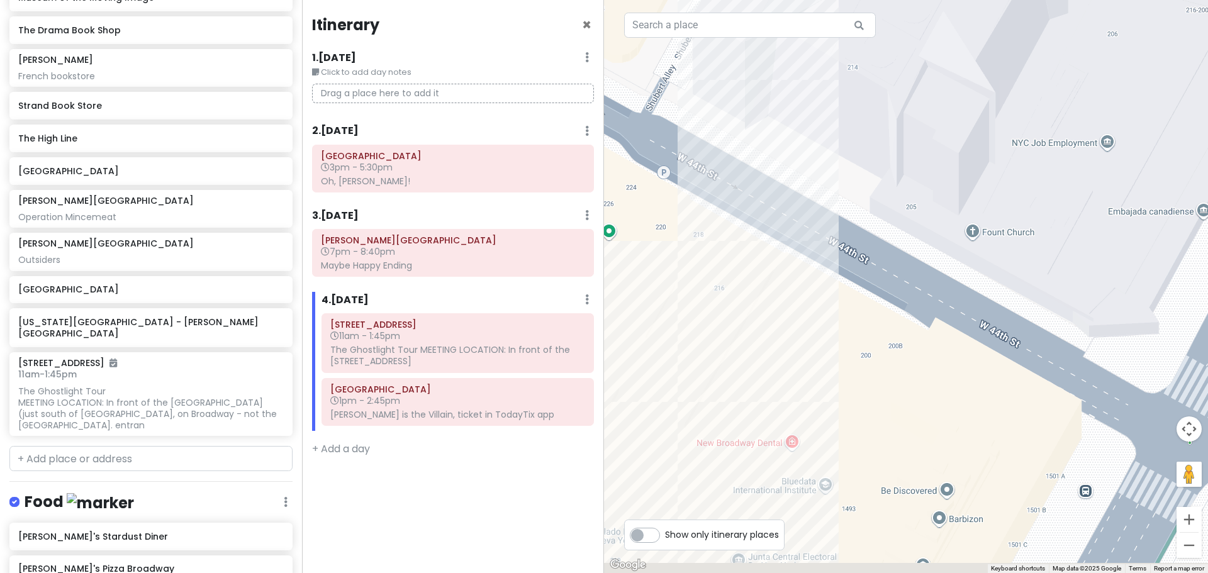
drag, startPoint x: 755, startPoint y: 314, endPoint x: 808, endPoint y: -59, distance: 376.6
click at [808, 0] on html "[US_STATE] Trip Private Change Dates Make a Copy Delete Trip Go Pro ⚡️ Give Fee…" at bounding box center [604, 286] width 1208 height 573
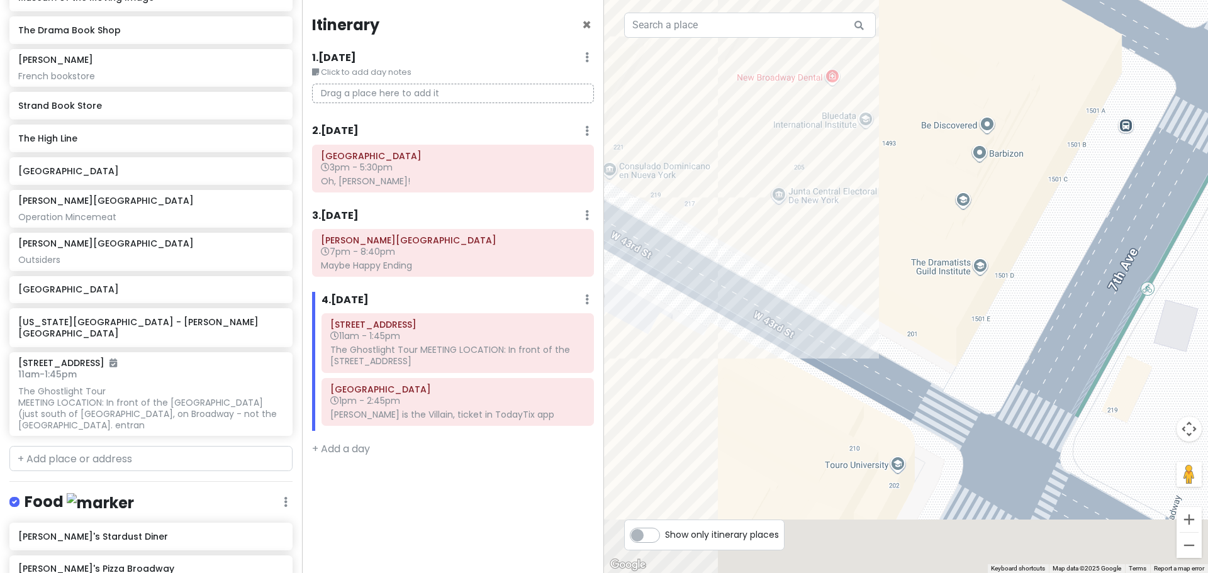
drag, startPoint x: 779, startPoint y: 203, endPoint x: 811, endPoint y: -76, distance: 280.5
click at [811, 0] on html "[US_STATE] Trip Private Change Dates Make a Copy Delete Trip Go Pro ⚡️ Give Fee…" at bounding box center [604, 286] width 1208 height 573
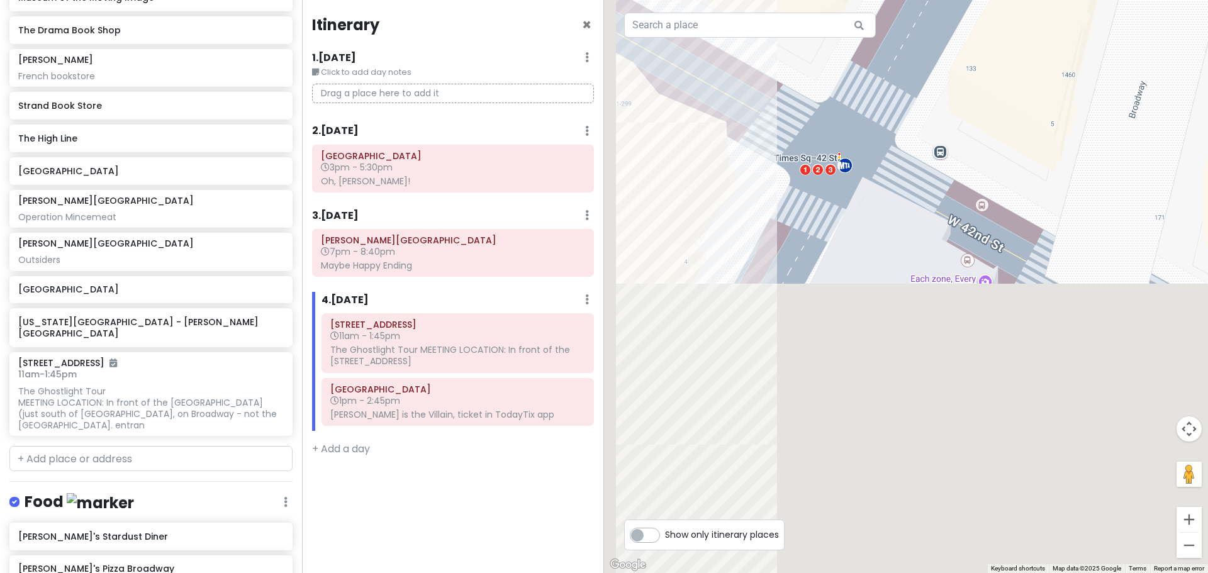
drag, startPoint x: 794, startPoint y: 458, endPoint x: 821, endPoint y: -9, distance: 468.1
click at [821, 0] on html "[US_STATE] Trip Private Change Dates Make a Copy Delete Trip Go Pro ⚡️ Give Fee…" at bounding box center [604, 286] width 1208 height 573
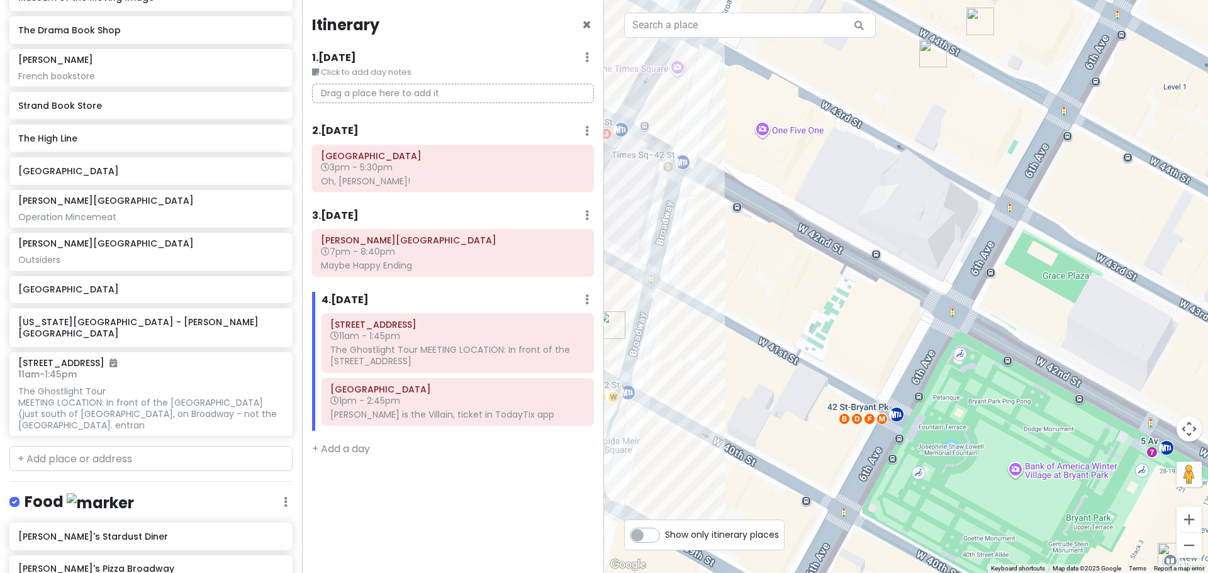
drag, startPoint x: 826, startPoint y: 210, endPoint x: 648, endPoint y: 445, distance: 295.0
click at [648, 447] on div "Loading... Junior's Restaurant & Bakery 4.4 (14,519) · [STREET_ADDRESS][US_STAT…" at bounding box center [906, 286] width 604 height 573
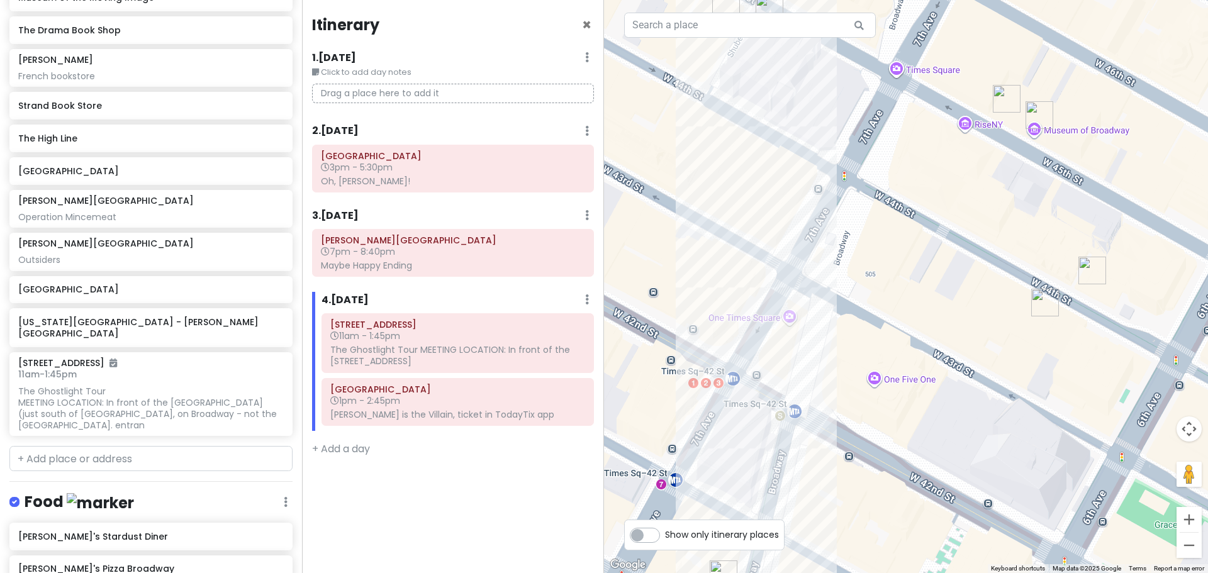
drag, startPoint x: 658, startPoint y: 363, endPoint x: 789, endPoint y: 457, distance: 161.4
click at [790, 463] on div "Loading... Junior's Restaurant & Bakery 4.4 (14,519) · [STREET_ADDRESS][US_STAT…" at bounding box center [906, 286] width 604 height 573
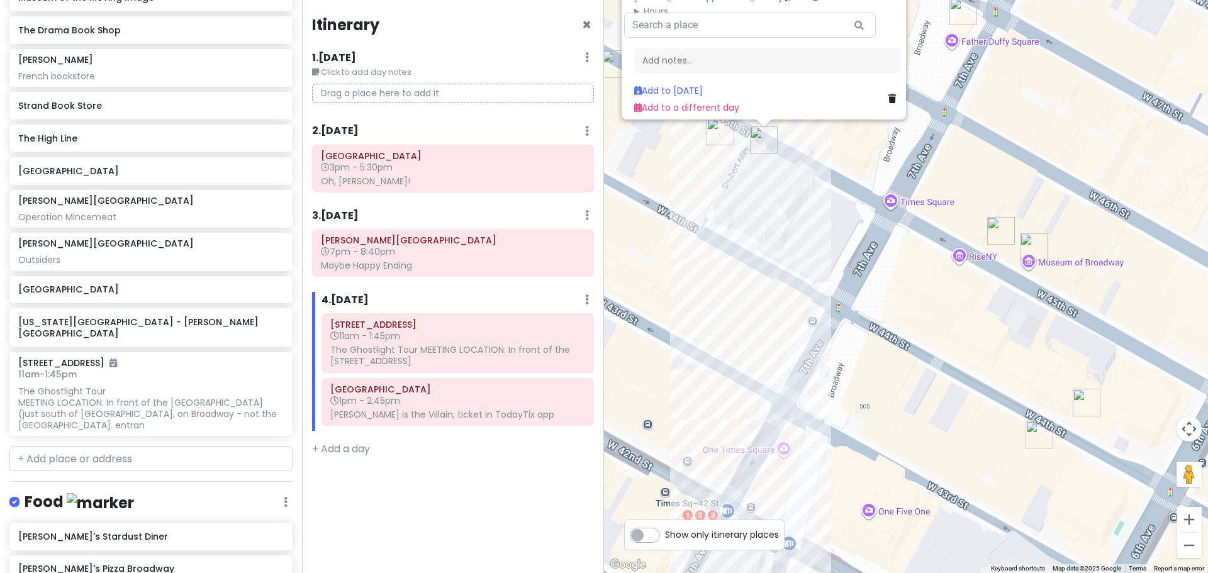
drag, startPoint x: 834, startPoint y: 262, endPoint x: 833, endPoint y: 350, distance: 88.1
click at [833, 350] on div "Loading... Junior's Restaurant & Bakery 4.4 (14,519) · [STREET_ADDRESS][US_STAT…" at bounding box center [906, 286] width 604 height 573
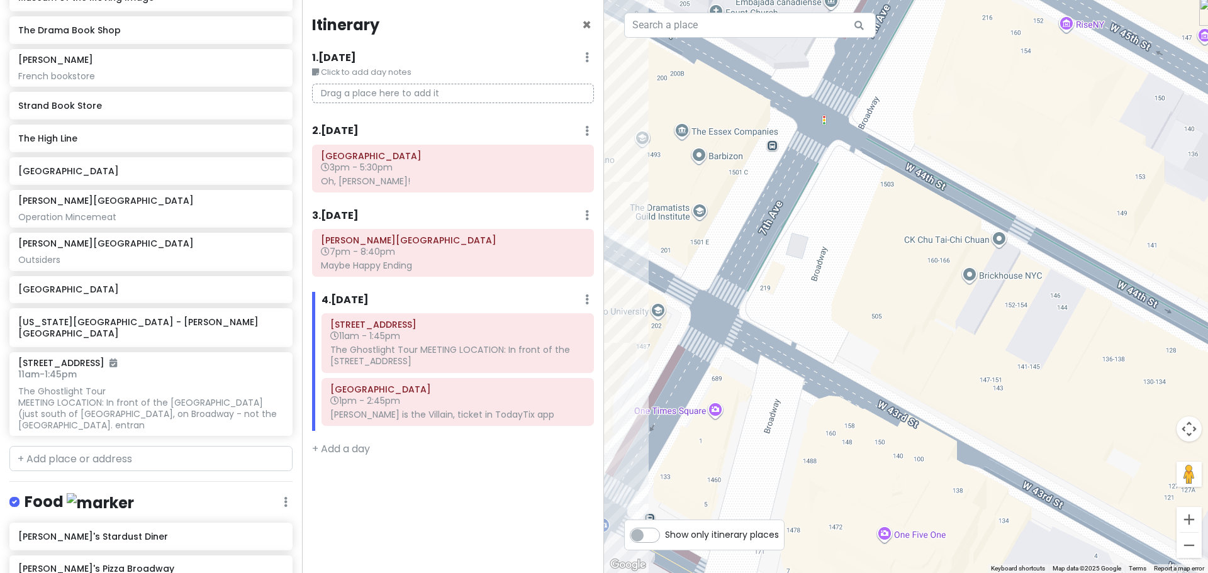
drag, startPoint x: 828, startPoint y: 441, endPoint x: 778, endPoint y: 559, distance: 128.3
click at [779, 559] on div "Loading... Junior's Restaurant & Bakery 4.4 (14,519) · [STREET_ADDRESS][US_STAT…" at bounding box center [906, 286] width 604 height 573
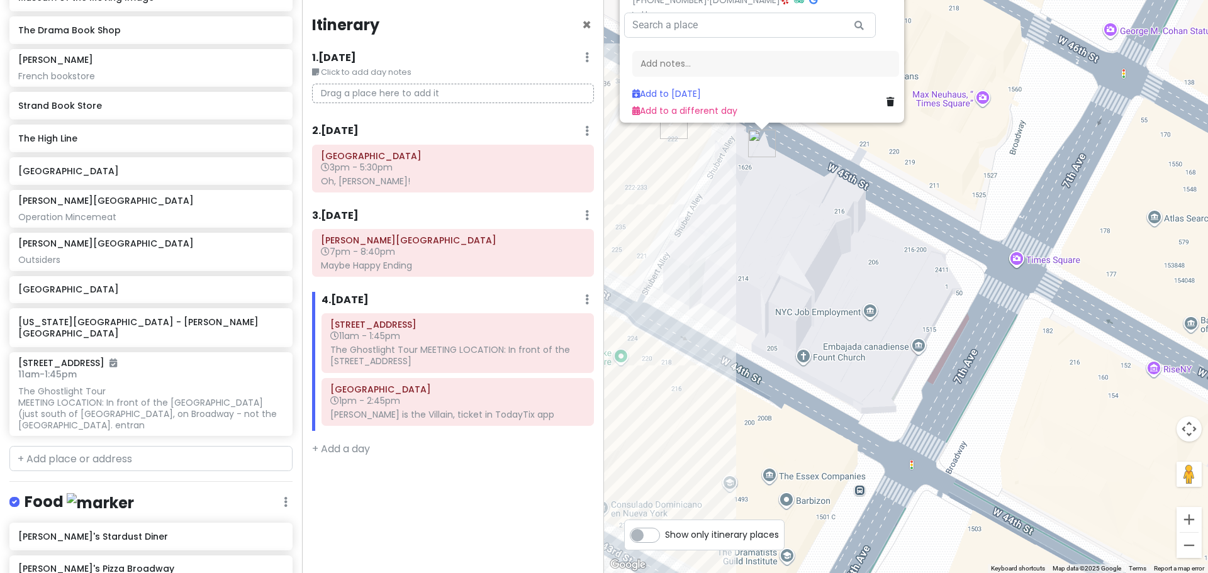
drag, startPoint x: 823, startPoint y: 520, endPoint x: 931, endPoint y: 402, distance: 160.2
click at [931, 402] on div "Loading... Junior's Restaurant & Bakery 4.4 (14,519) · [STREET_ADDRESS][US_STAT…" at bounding box center [906, 286] width 604 height 573
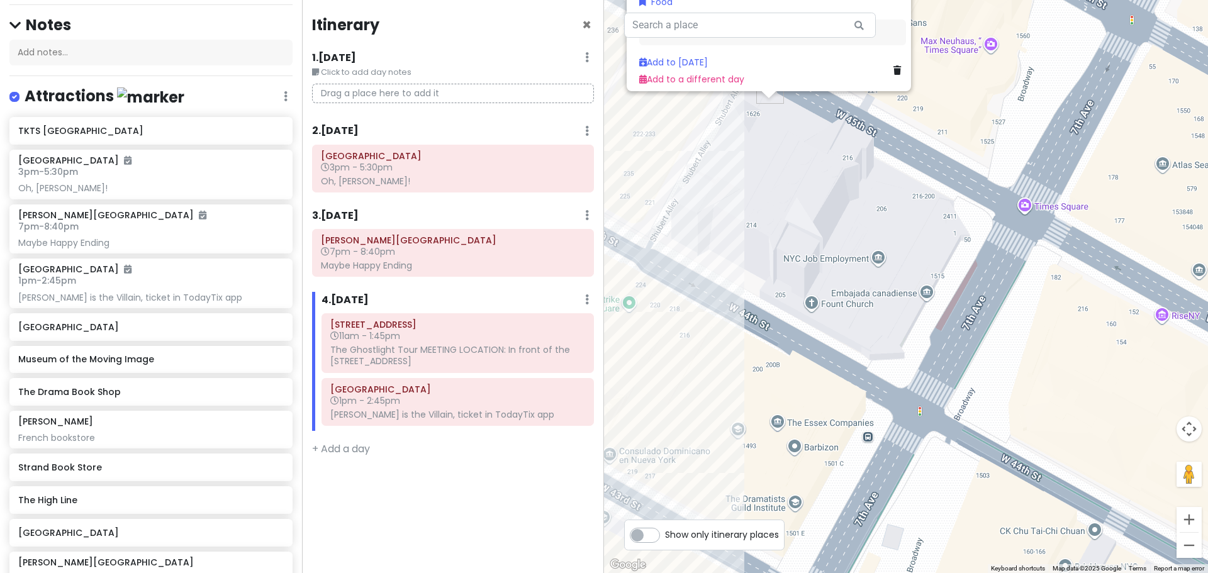
scroll to position [0, 0]
